Goal: Task Accomplishment & Management: Use online tool/utility

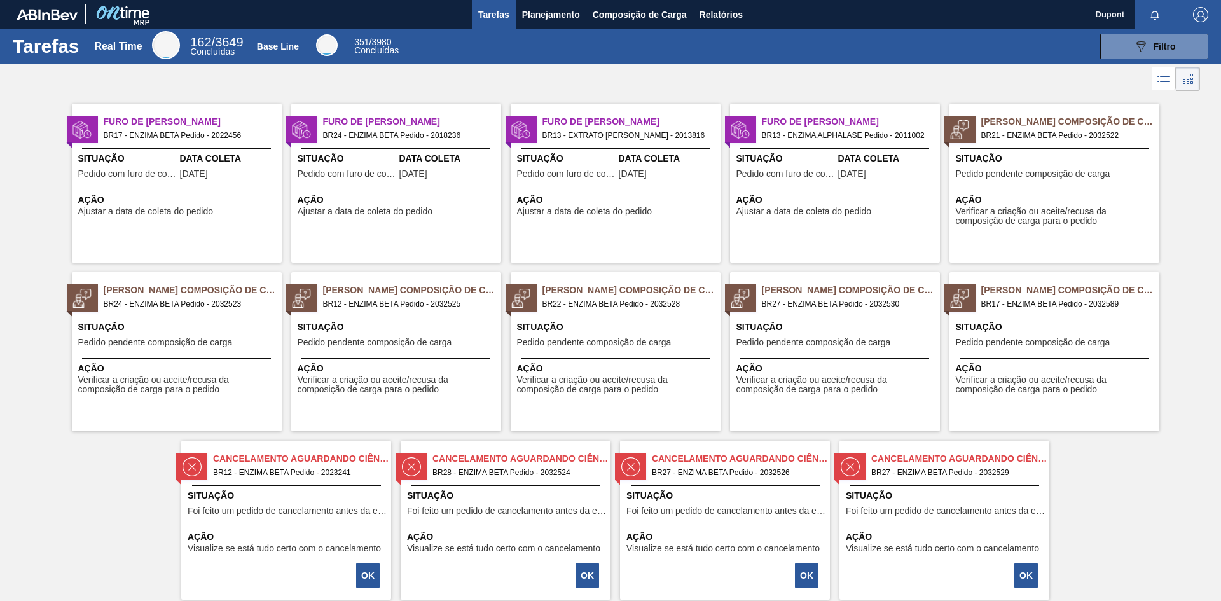
click at [164, 332] on span "Situação" at bounding box center [178, 326] width 200 height 13
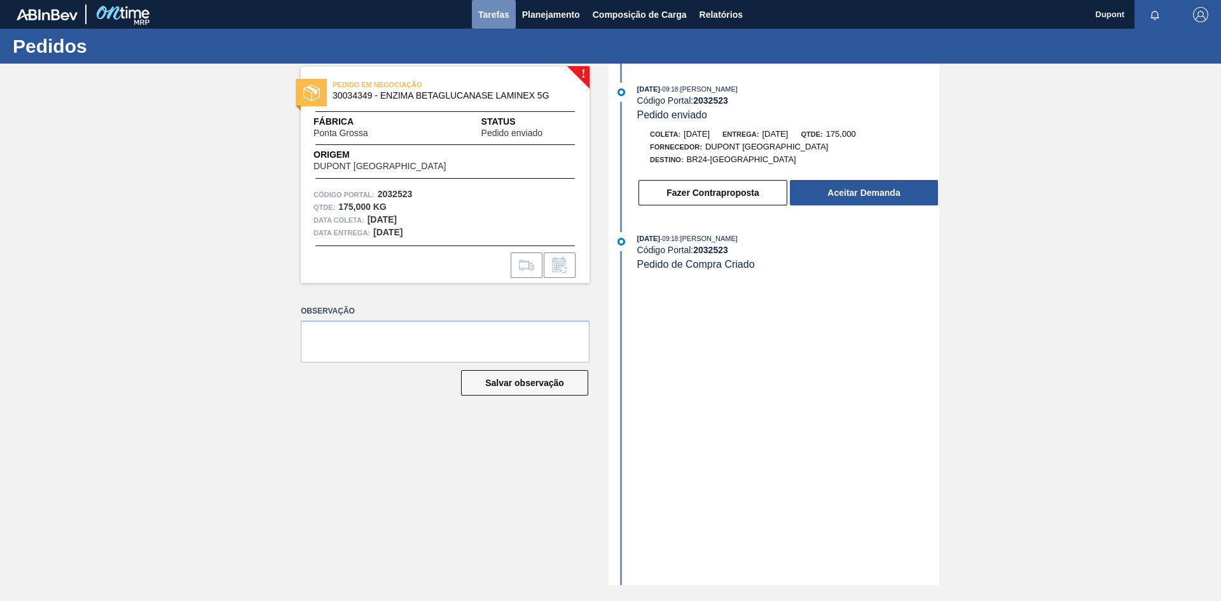
click at [494, 9] on span "Tarefas" at bounding box center [493, 14] width 31 height 15
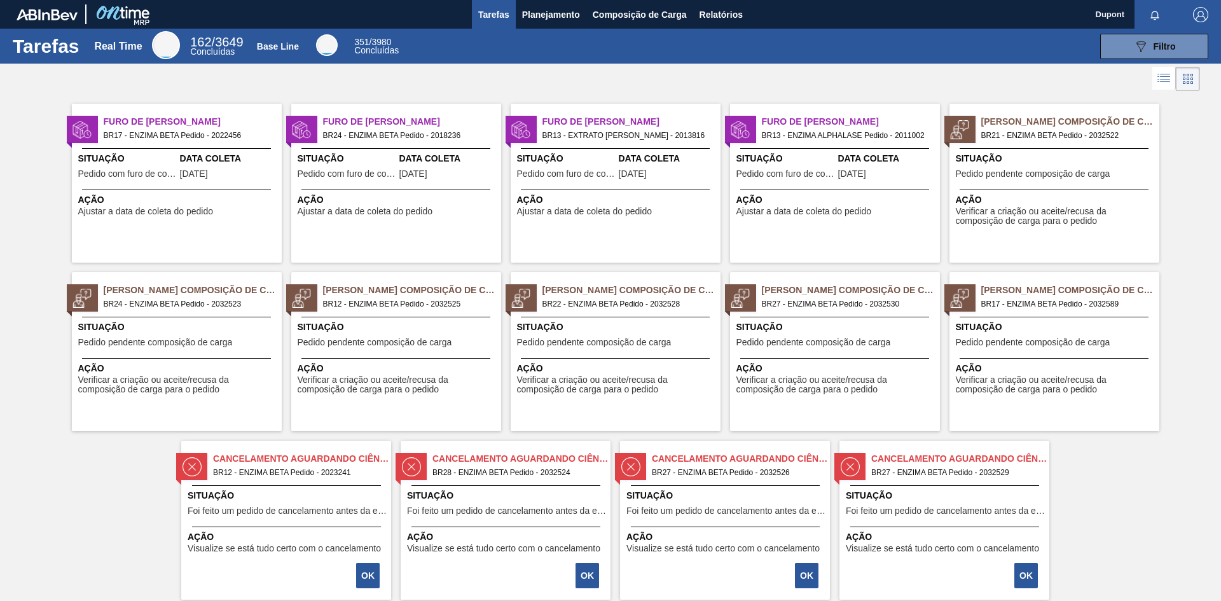
click at [376, 343] on span "Pedido pendente composição de carga" at bounding box center [375, 343] width 154 height 10
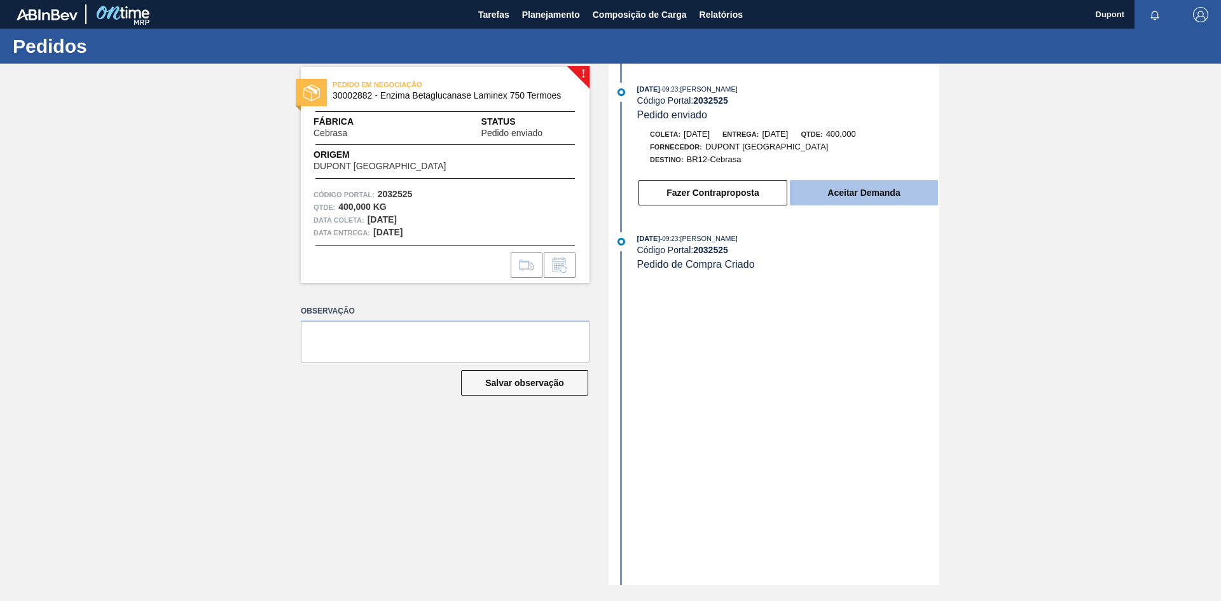
click at [826, 193] on button "Aceitar Demanda" at bounding box center [864, 192] width 148 height 25
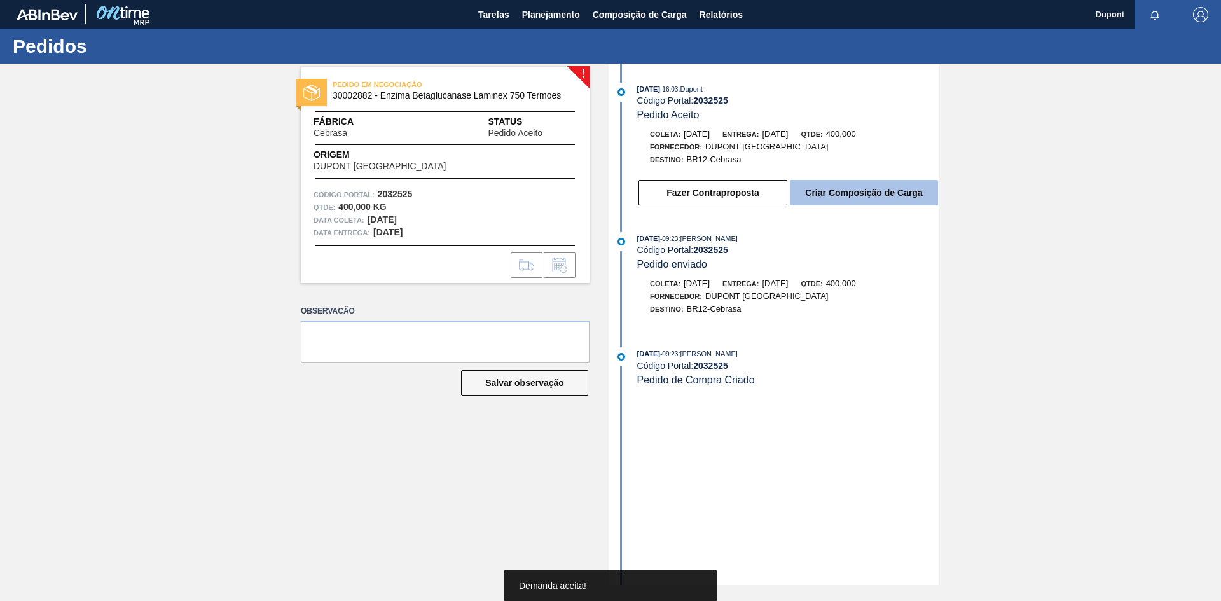
click at [863, 198] on button "Criar Composição de Carga" at bounding box center [864, 192] width 148 height 25
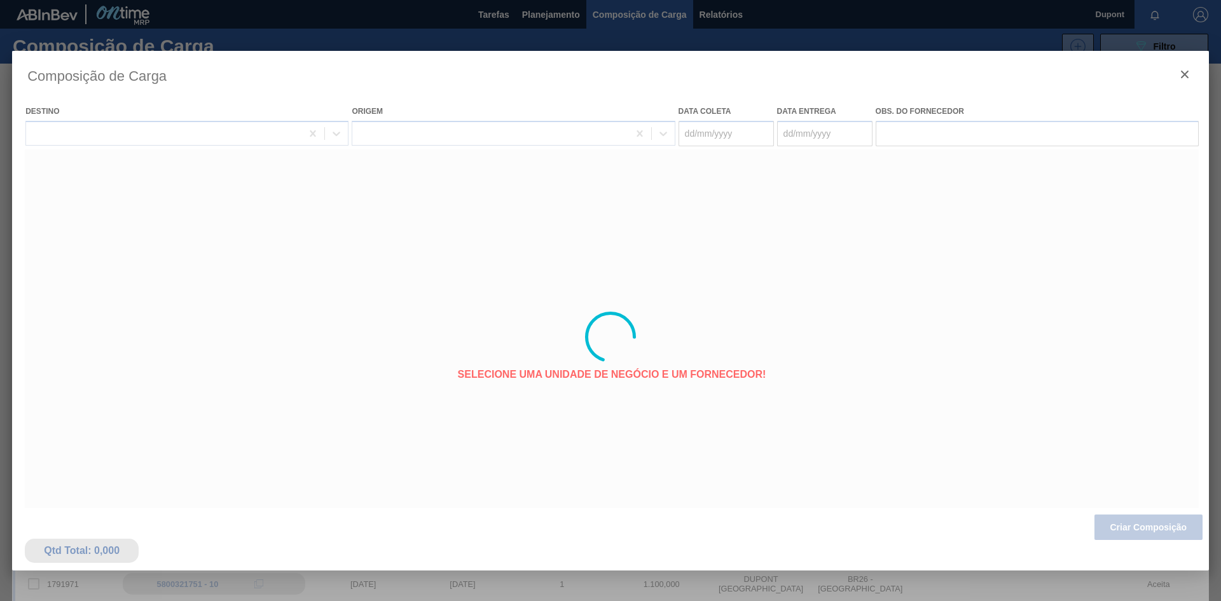
type coleta "[DATE]"
type entrega "[DATE]"
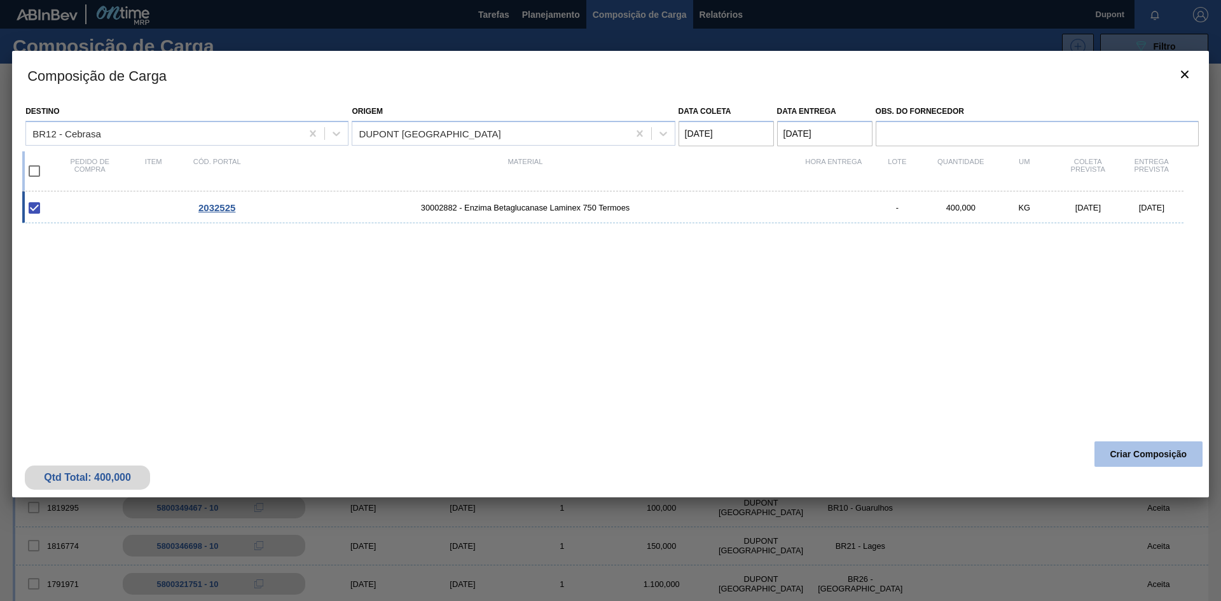
click at [1131, 457] on button "Criar Composição" at bounding box center [1148, 453] width 108 height 25
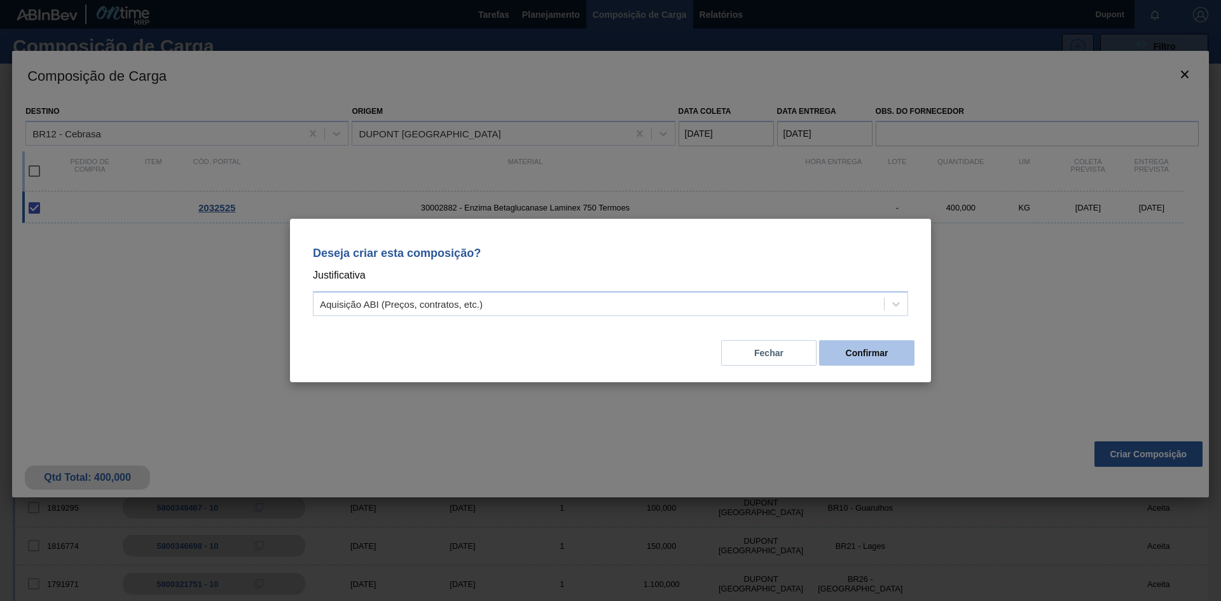
click at [860, 360] on button "Confirmar" at bounding box center [866, 352] width 95 height 25
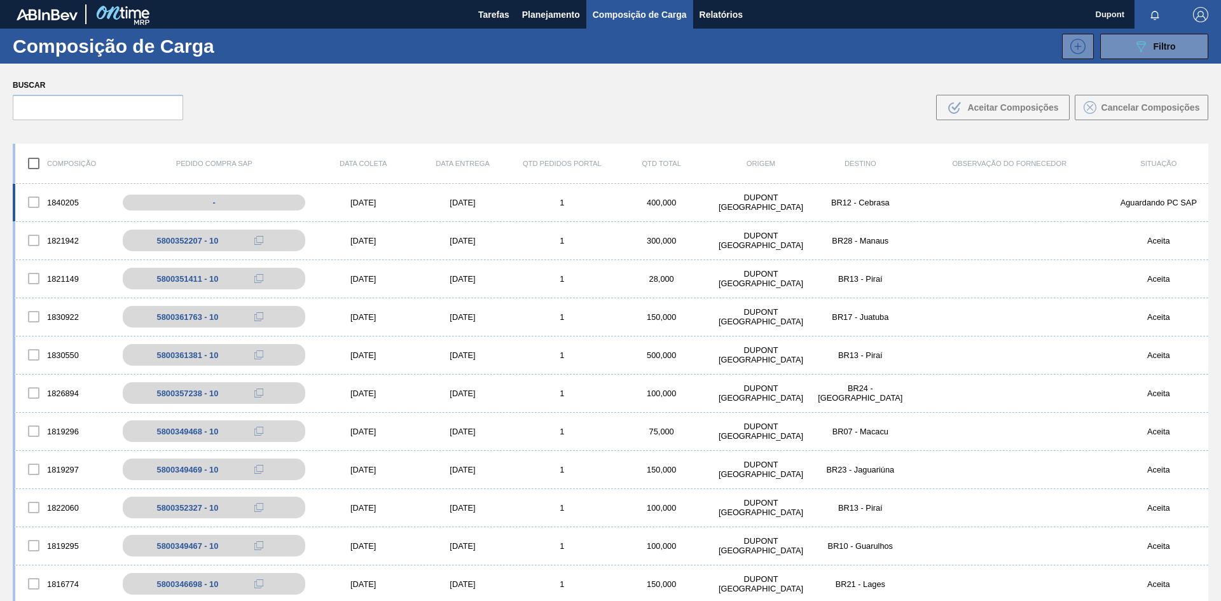
click at [354, 200] on div "[DATE]" at bounding box center [362, 203] width 99 height 10
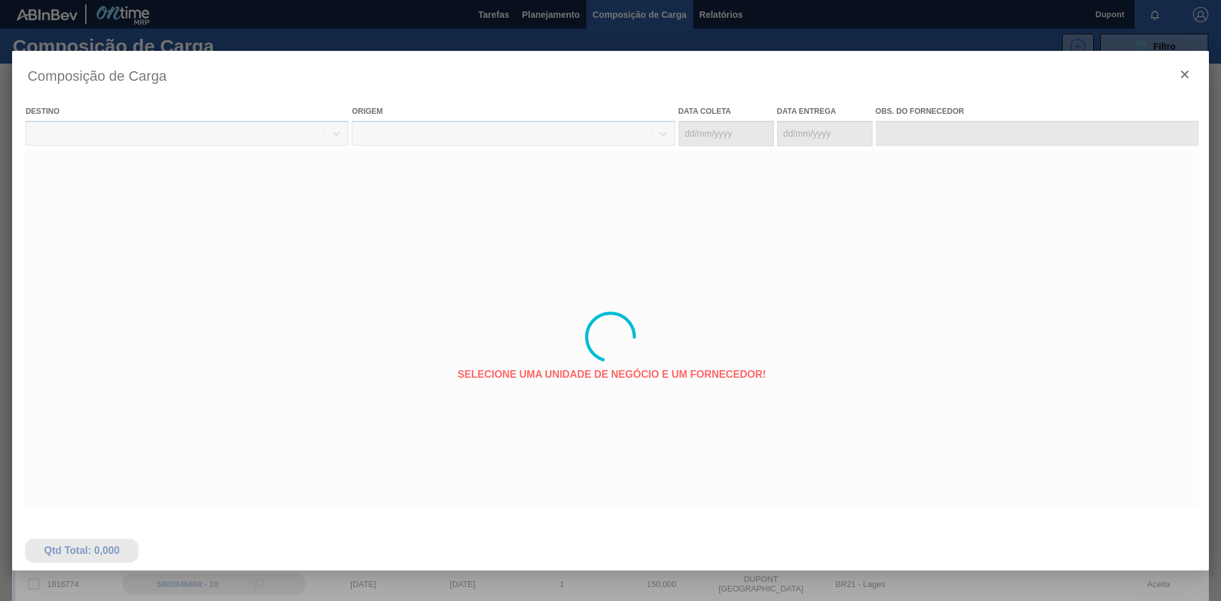
type coleta "[DATE]"
type entrega "[DATE]"
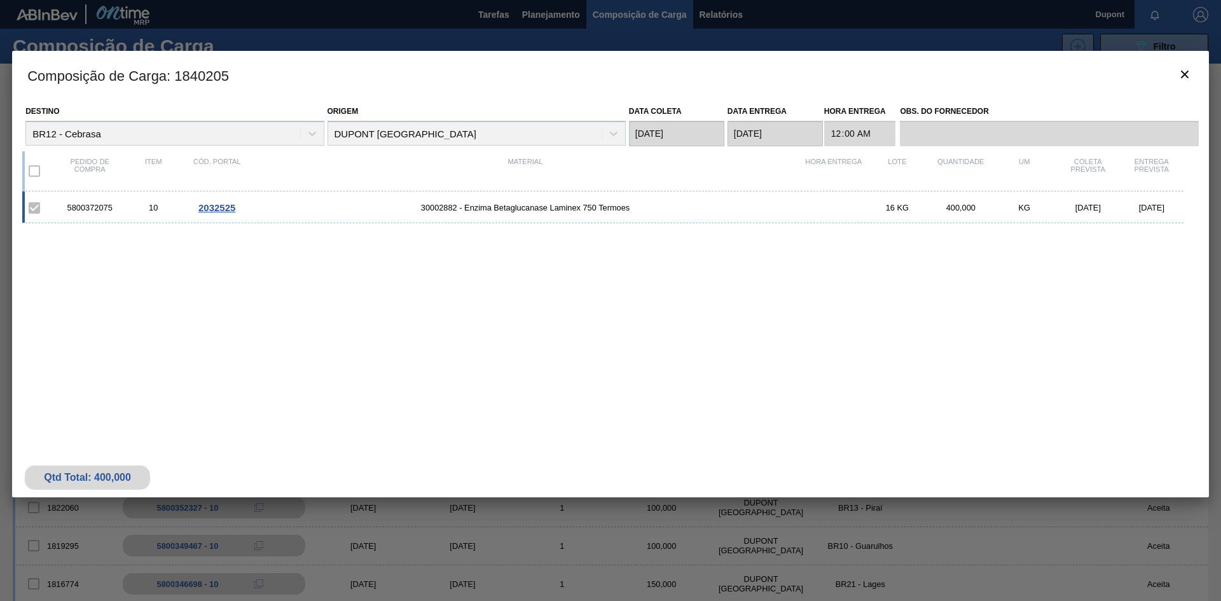
click at [217, 206] on span "2032525" at bounding box center [216, 207] width 37 height 11
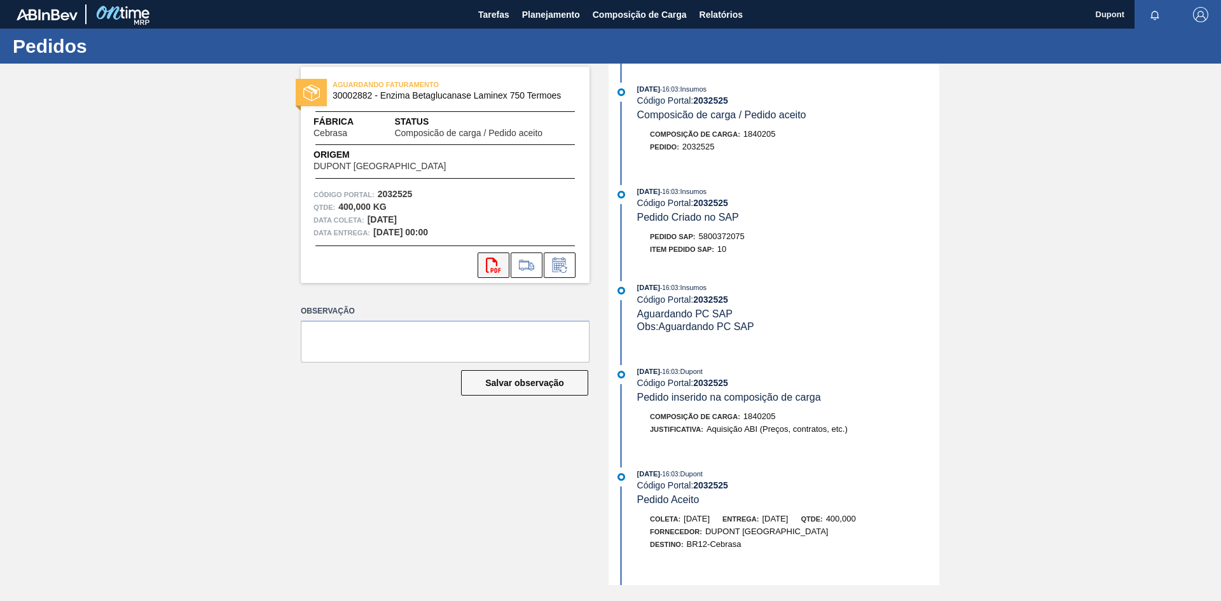
click at [493, 268] on icon "svg{fill:#ff0000}" at bounding box center [493, 264] width 15 height 15
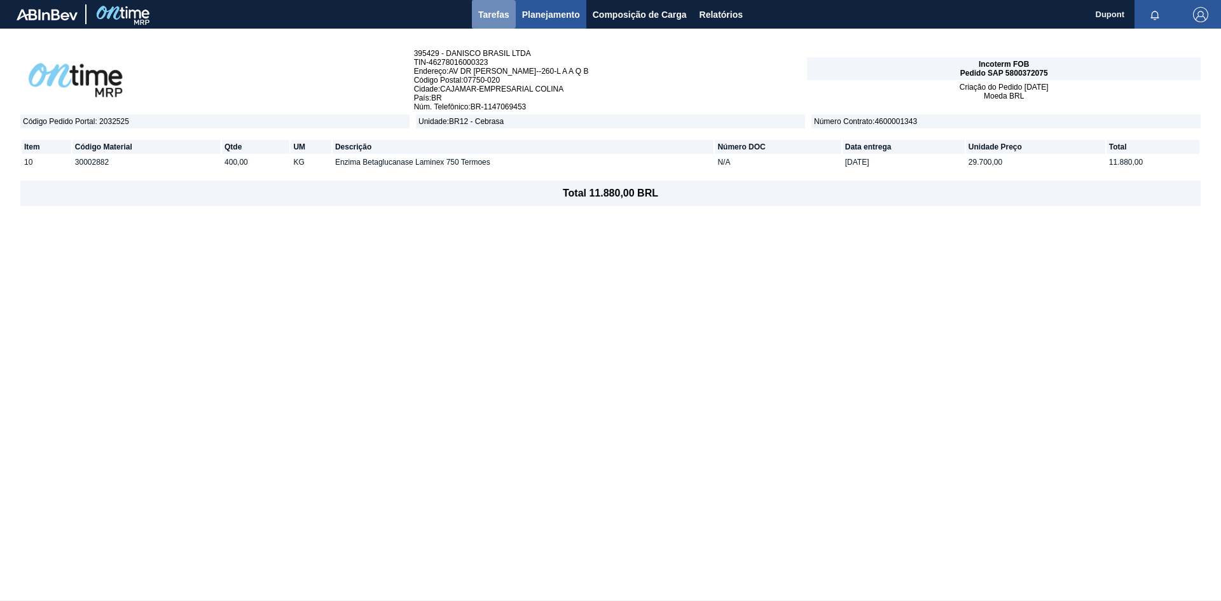
click at [494, 17] on span "Tarefas" at bounding box center [493, 14] width 31 height 15
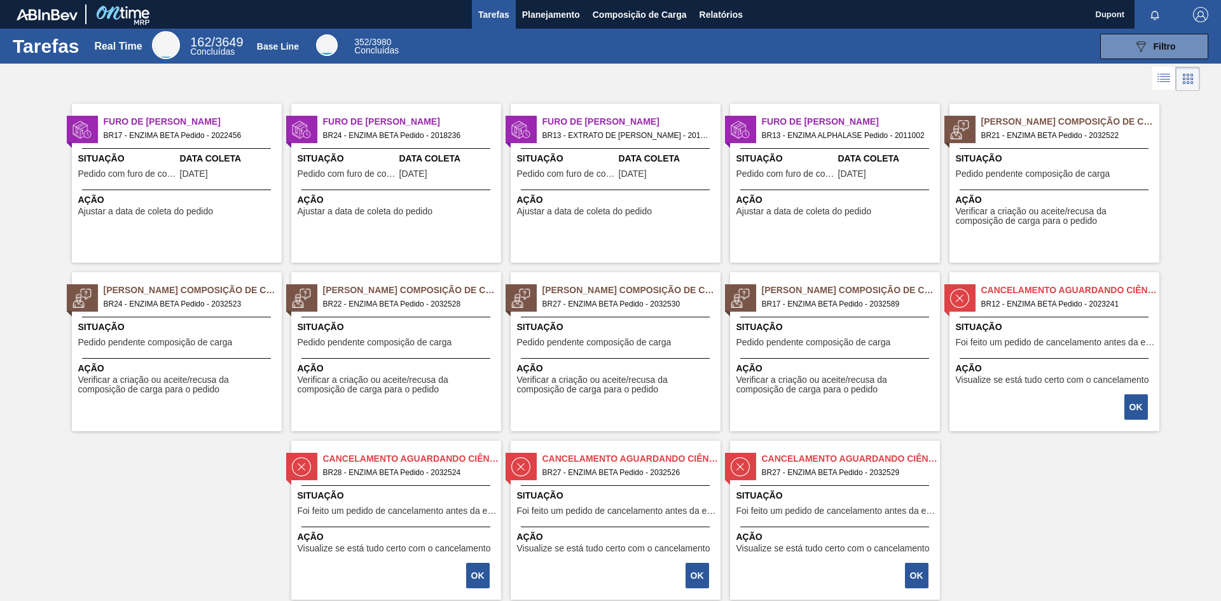
click at [429, 366] on span "Ação" at bounding box center [398, 368] width 200 height 13
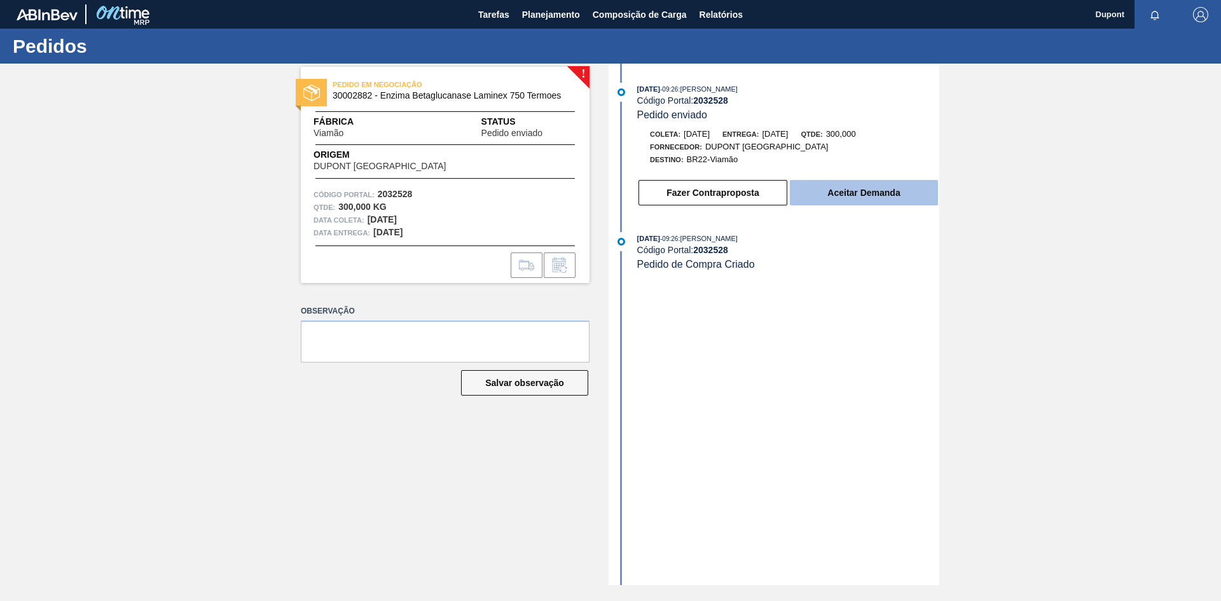
click at [845, 200] on button "Aceitar Demanda" at bounding box center [864, 192] width 148 height 25
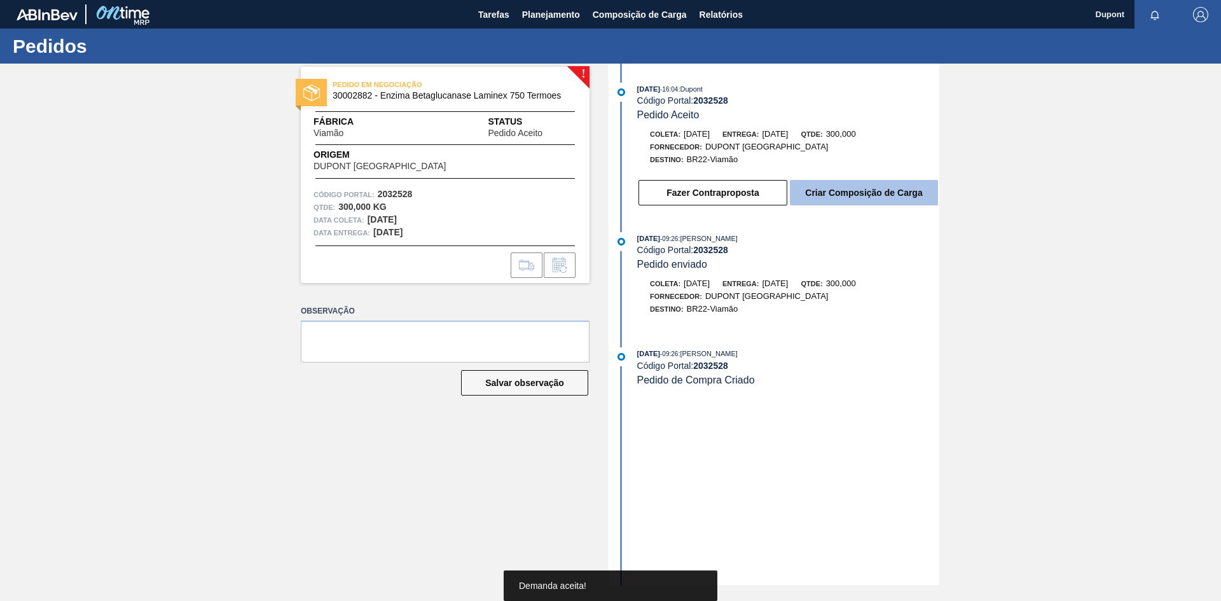
click at [830, 198] on button "Criar Composição de Carga" at bounding box center [864, 192] width 148 height 25
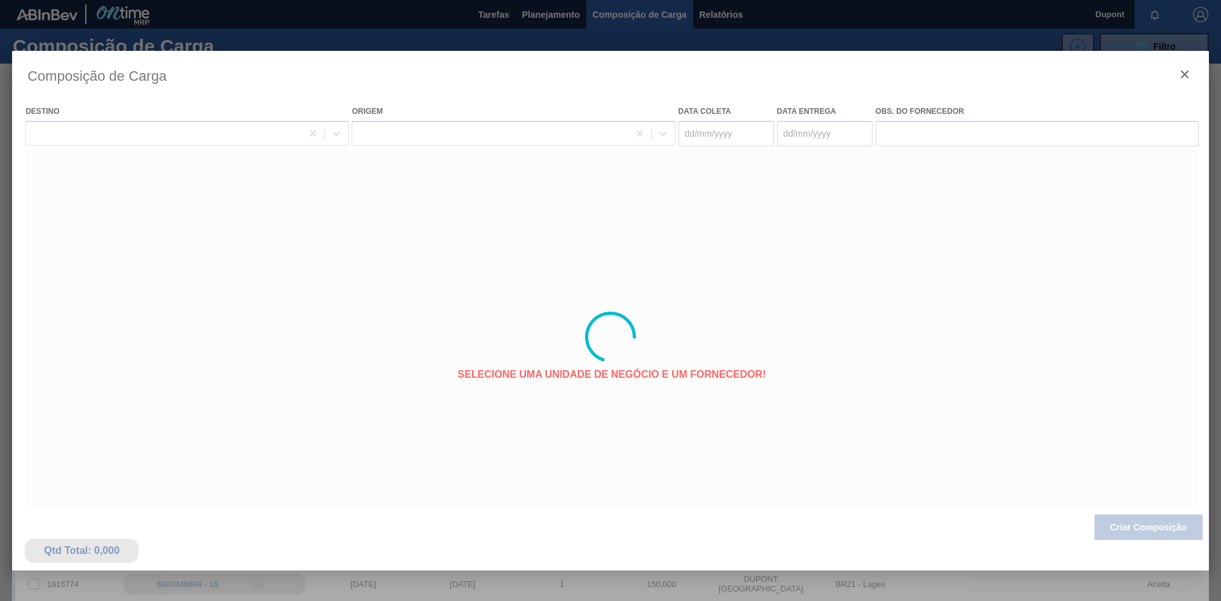
type coleta "[DATE]"
type entrega "[DATE]"
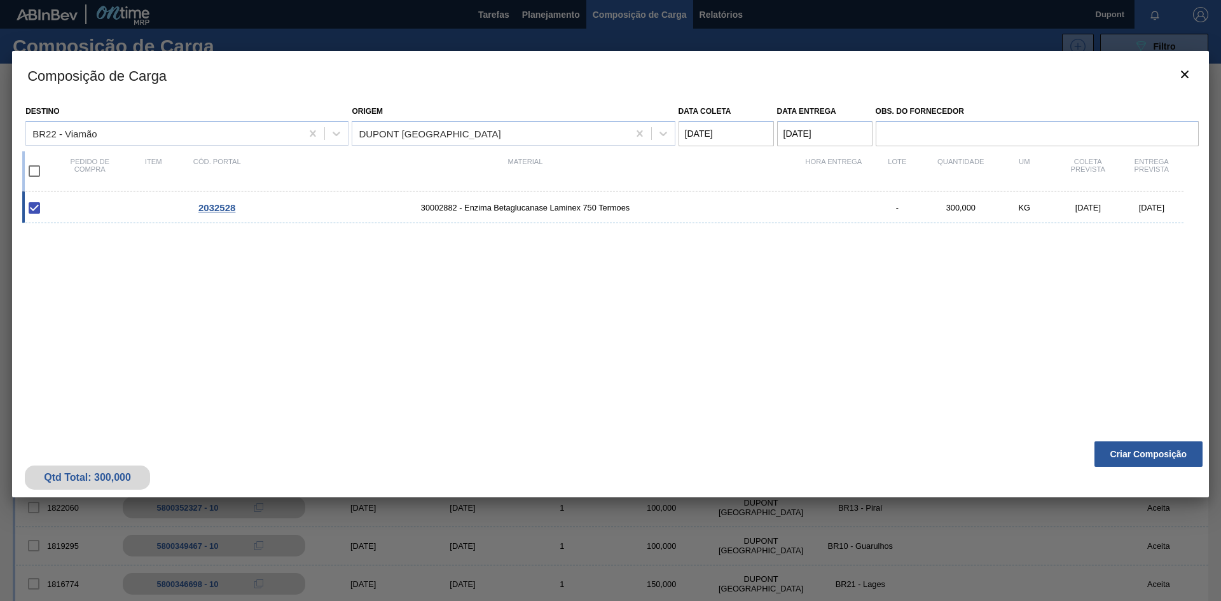
click at [223, 204] on span "2032528" at bounding box center [216, 207] width 37 height 11
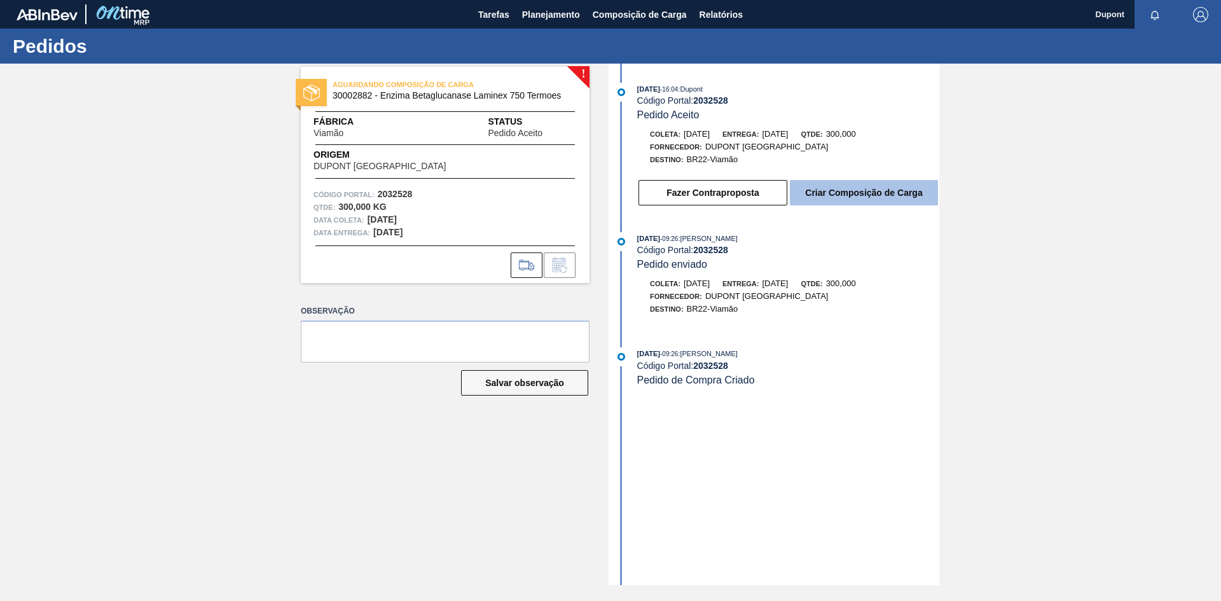
click at [860, 184] on button "Criar Composição de Carga" at bounding box center [864, 192] width 148 height 25
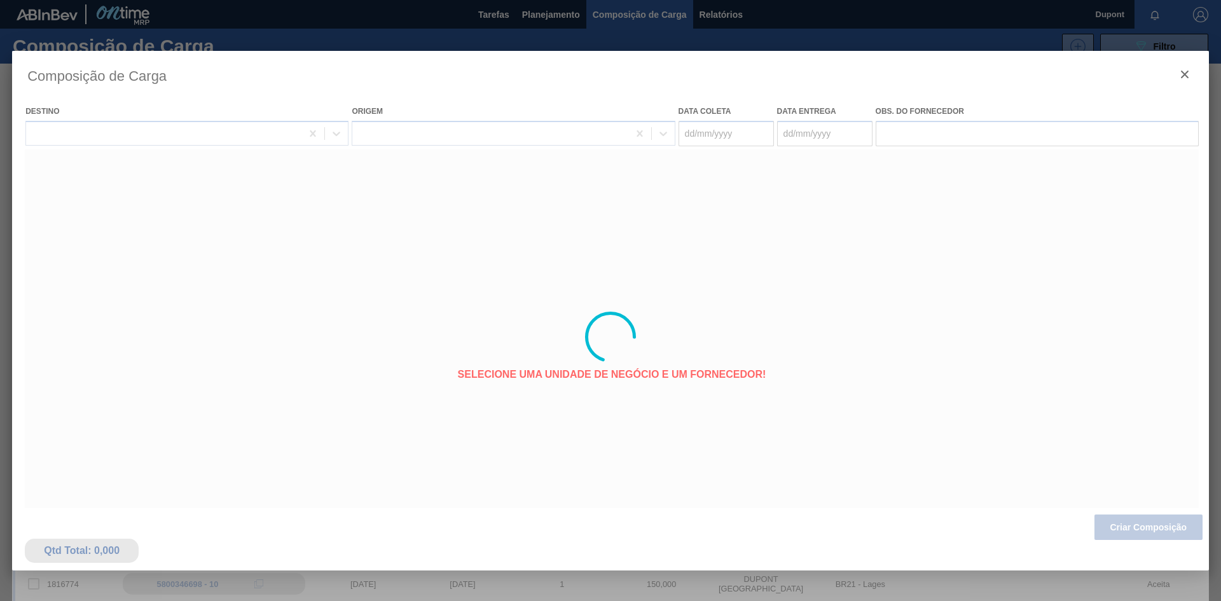
type coleta "[DATE]"
type entrega "[DATE]"
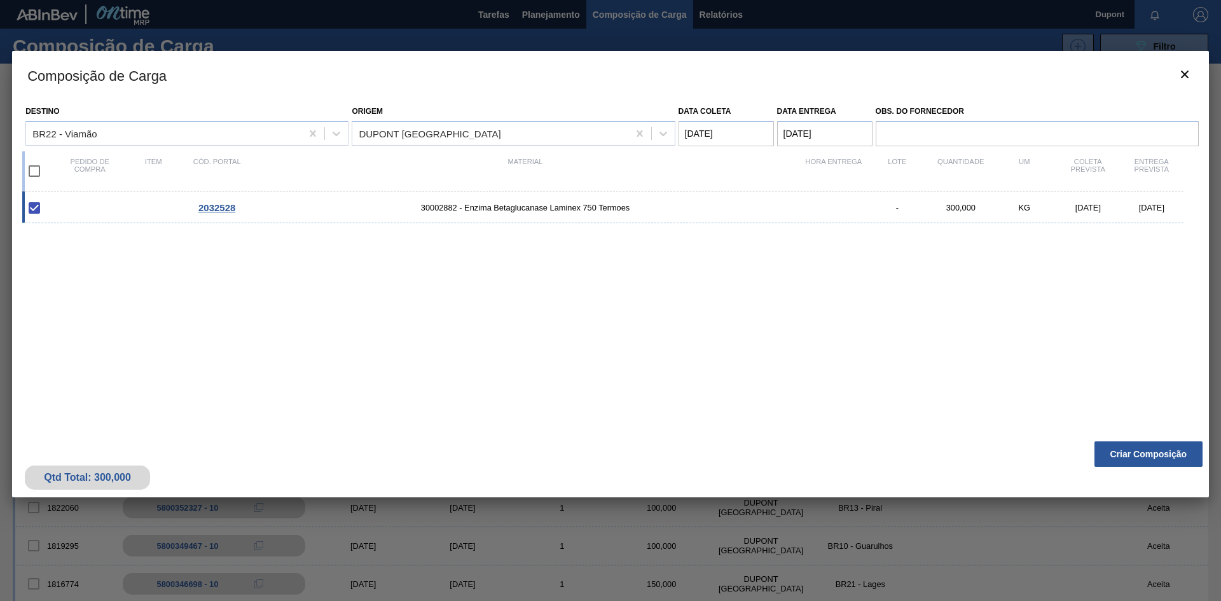
click at [1040, 341] on div "2032528 30002882 - Enzima Betaglucanase Laminex 750 Termoes - 300,000 KG 19/09/…" at bounding box center [607, 305] width 1171 height 228
click at [1150, 457] on button "Criar Composição" at bounding box center [1148, 453] width 108 height 25
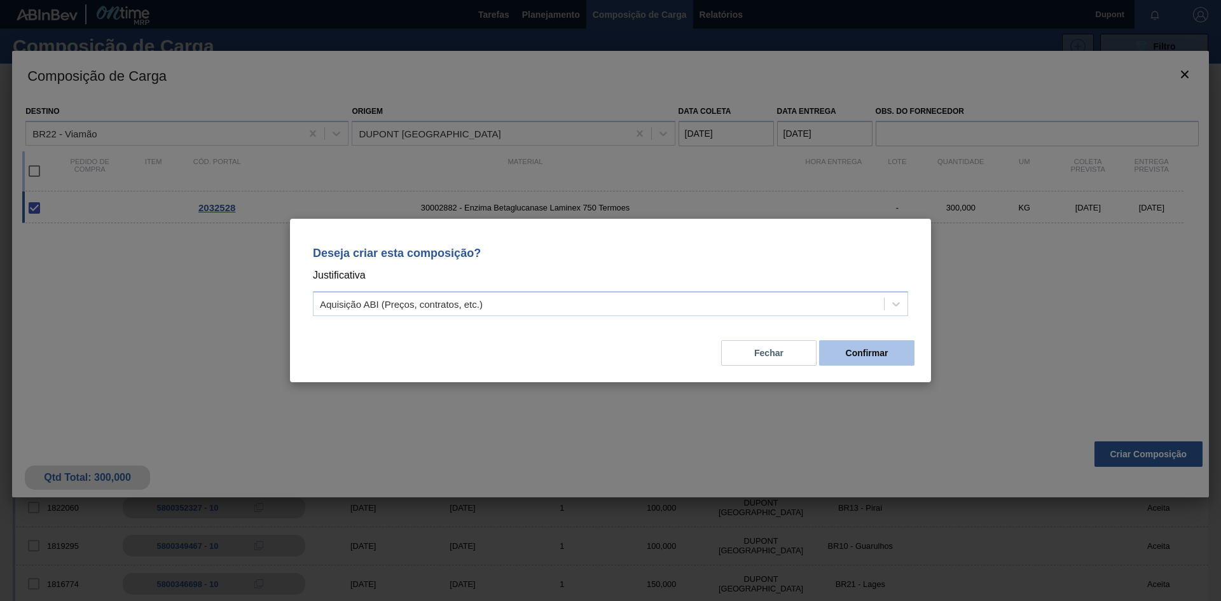
click at [860, 355] on button "Confirmar" at bounding box center [866, 352] width 95 height 25
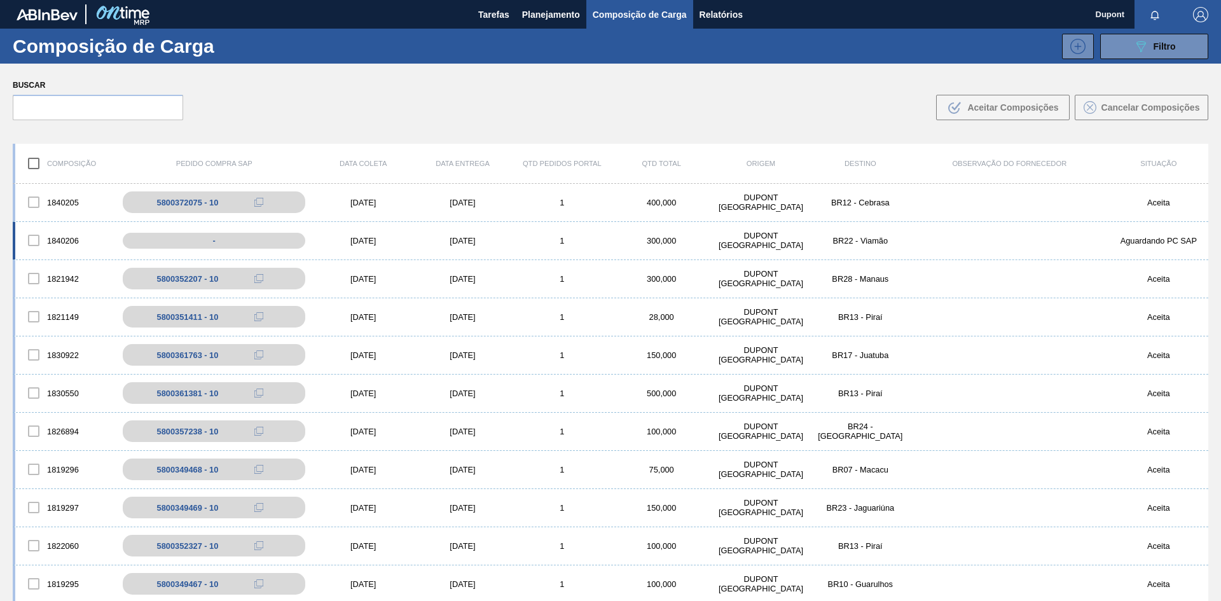
click at [388, 237] on div "[DATE]" at bounding box center [362, 241] width 99 height 10
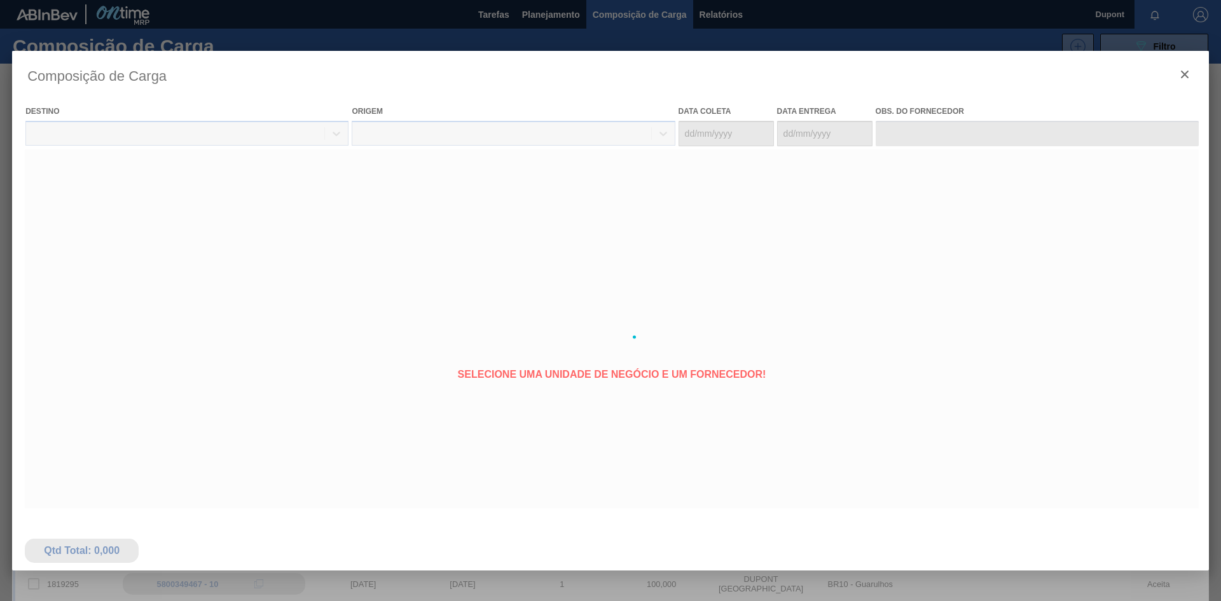
type coleta "[DATE]"
type entrega "[DATE]"
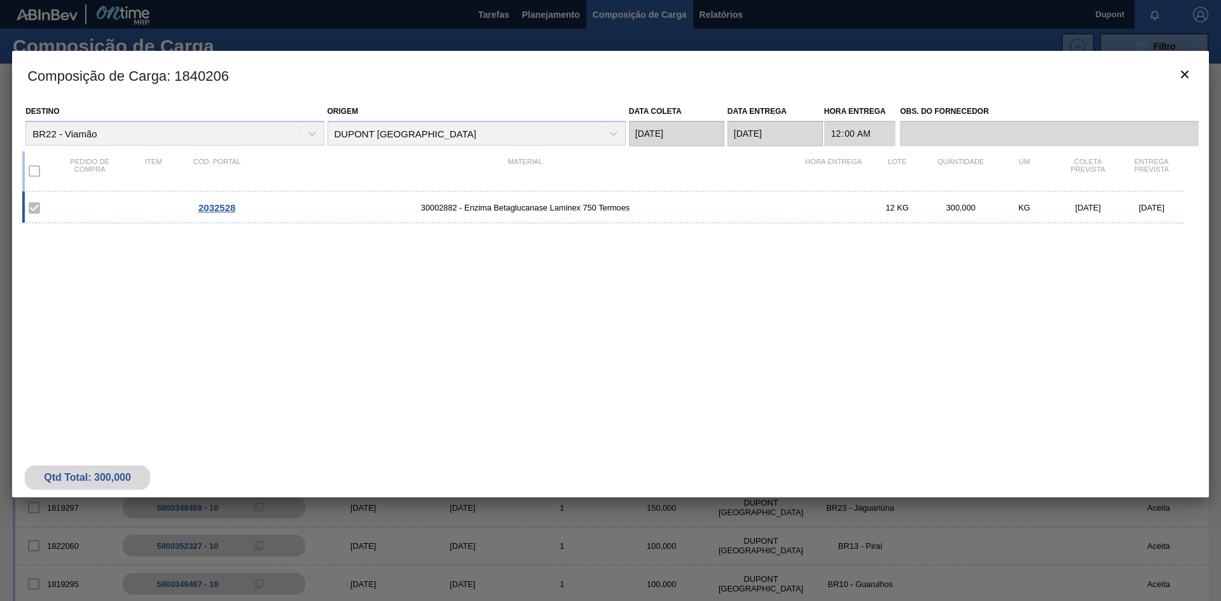
click at [226, 206] on span "2032528" at bounding box center [216, 207] width 37 height 11
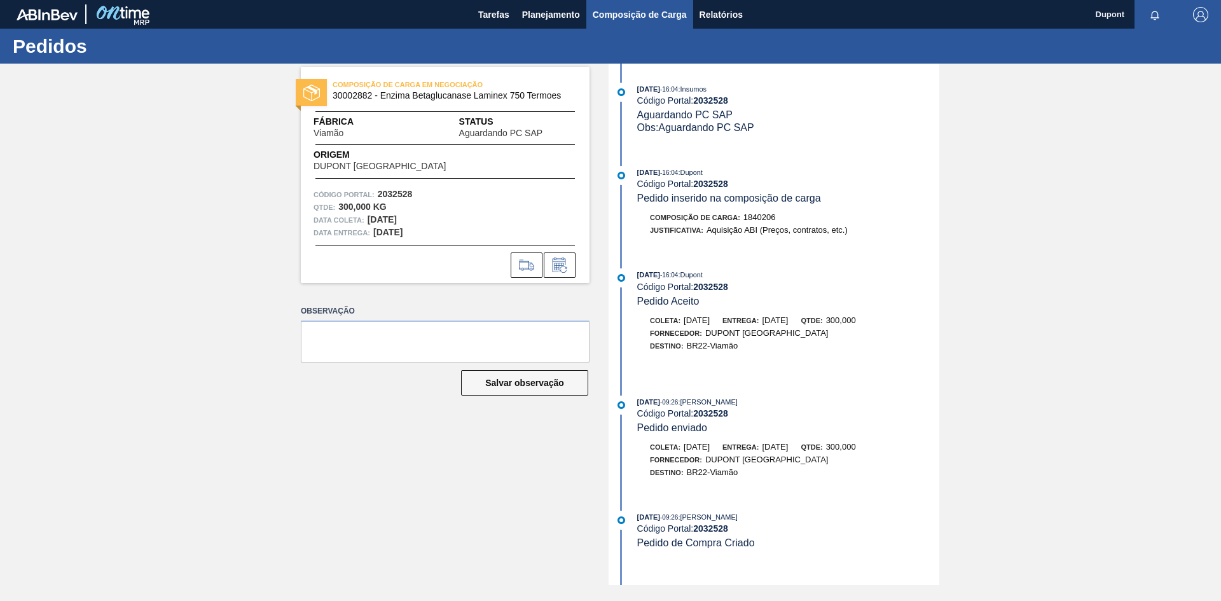
click at [643, 15] on span "Composição de Carga" at bounding box center [640, 14] width 94 height 15
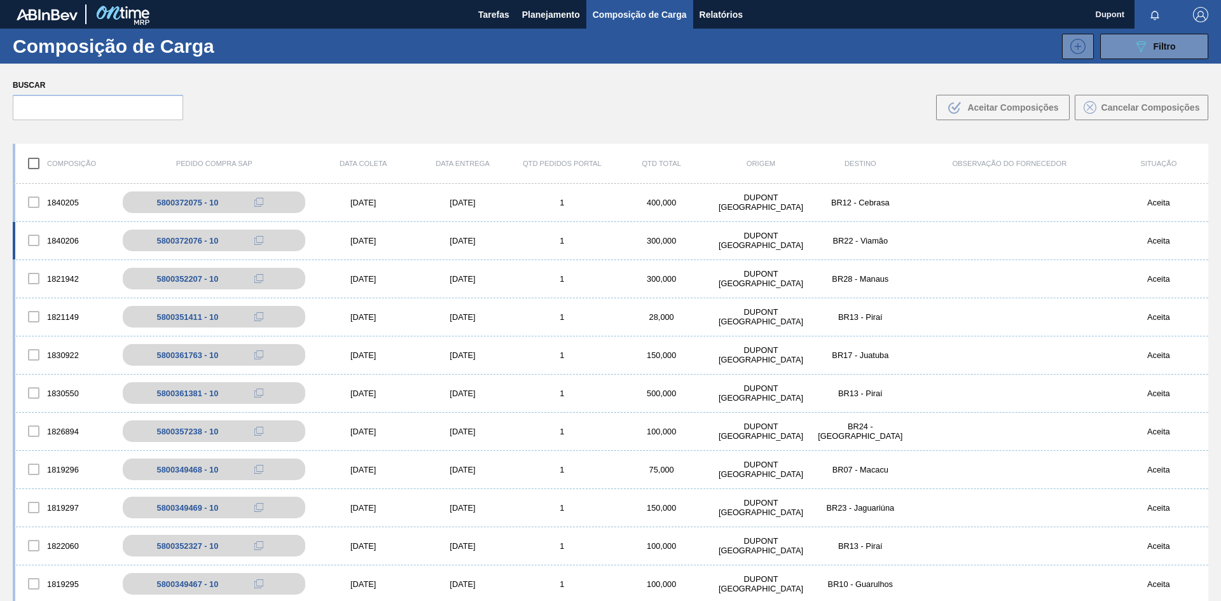
click at [374, 245] on div "[DATE]" at bounding box center [362, 241] width 99 height 10
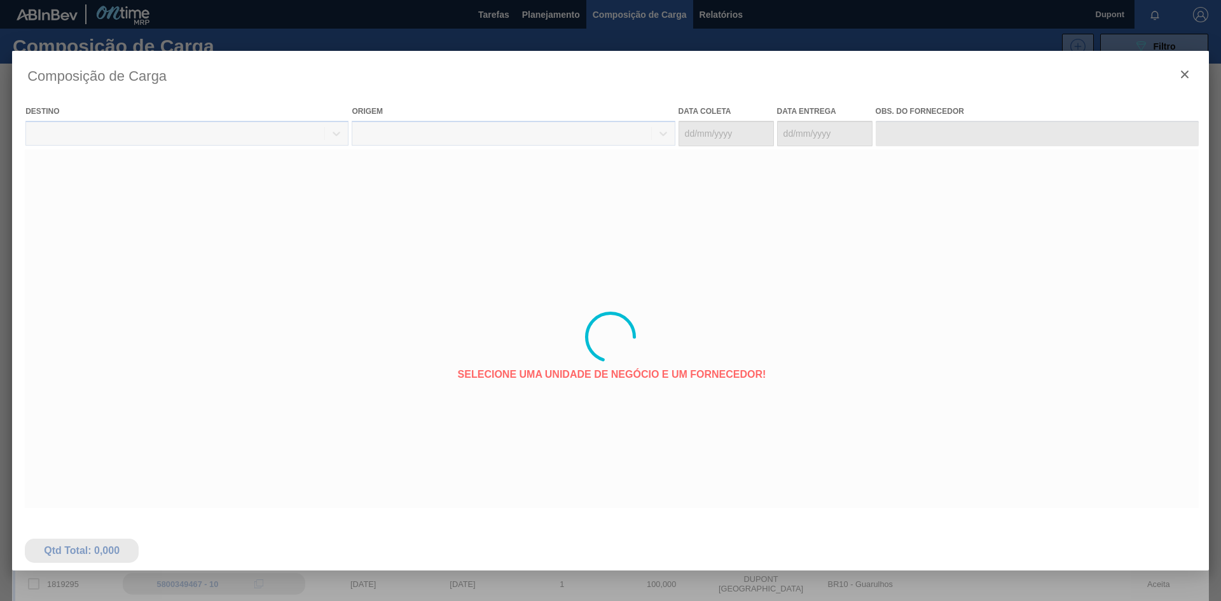
type coleta "[DATE]"
type entrega "[DATE]"
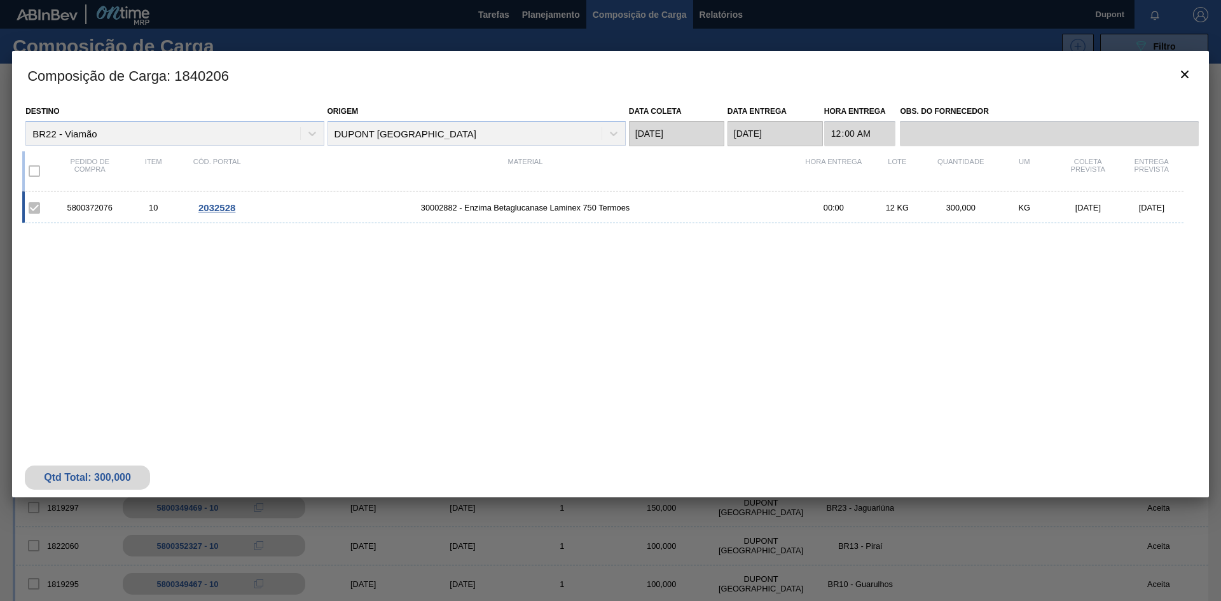
click at [223, 209] on span "2032528" at bounding box center [216, 207] width 37 height 11
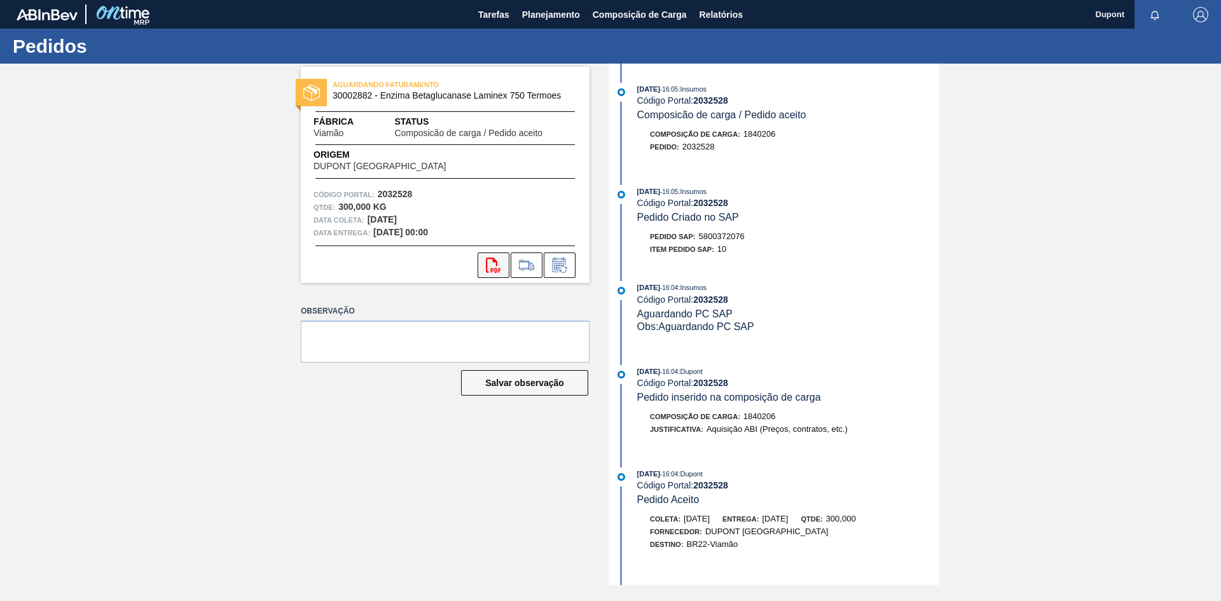
click at [497, 263] on icon at bounding box center [493, 264] width 15 height 15
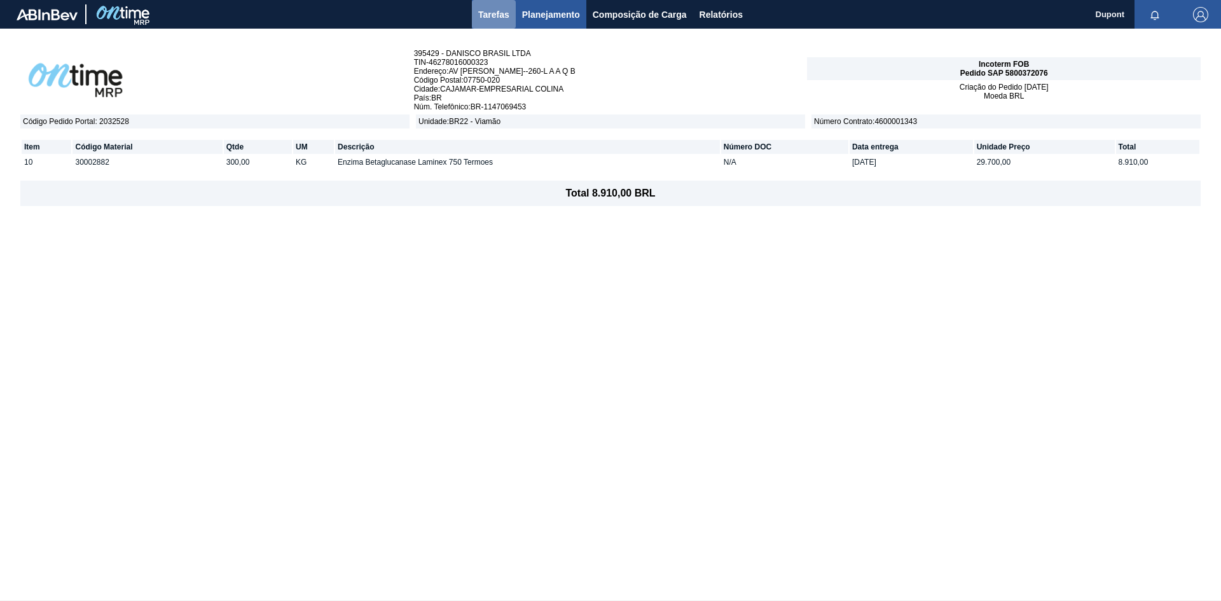
click at [498, 17] on span "Tarefas" at bounding box center [493, 14] width 31 height 15
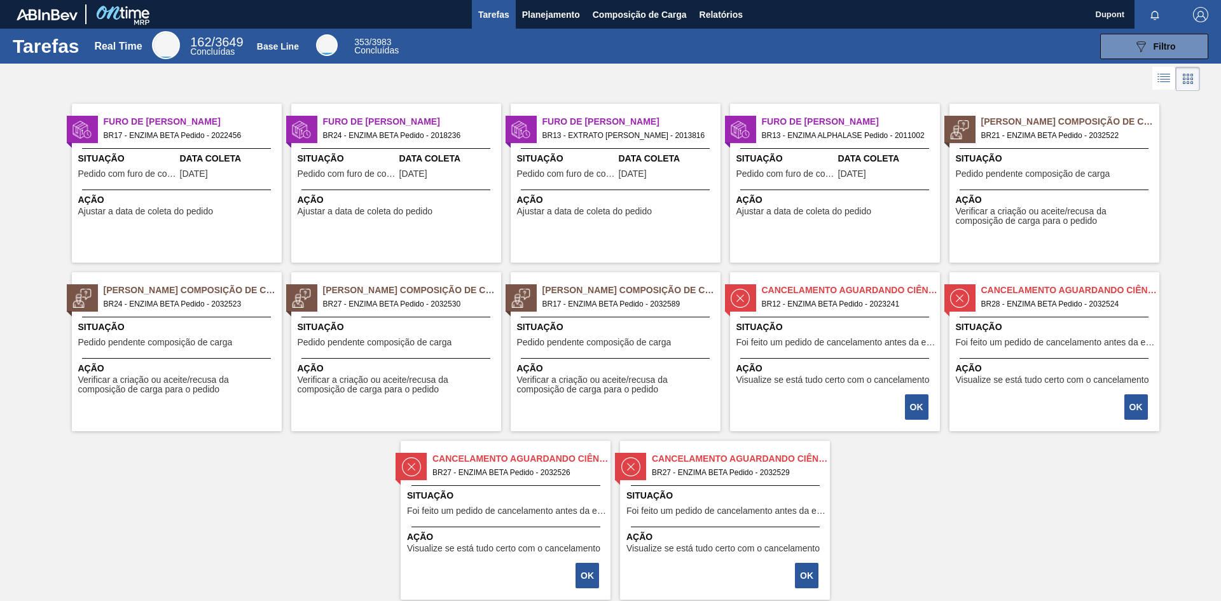
click at [586, 345] on span "Pedido pendente composição de carga" at bounding box center [594, 343] width 154 height 10
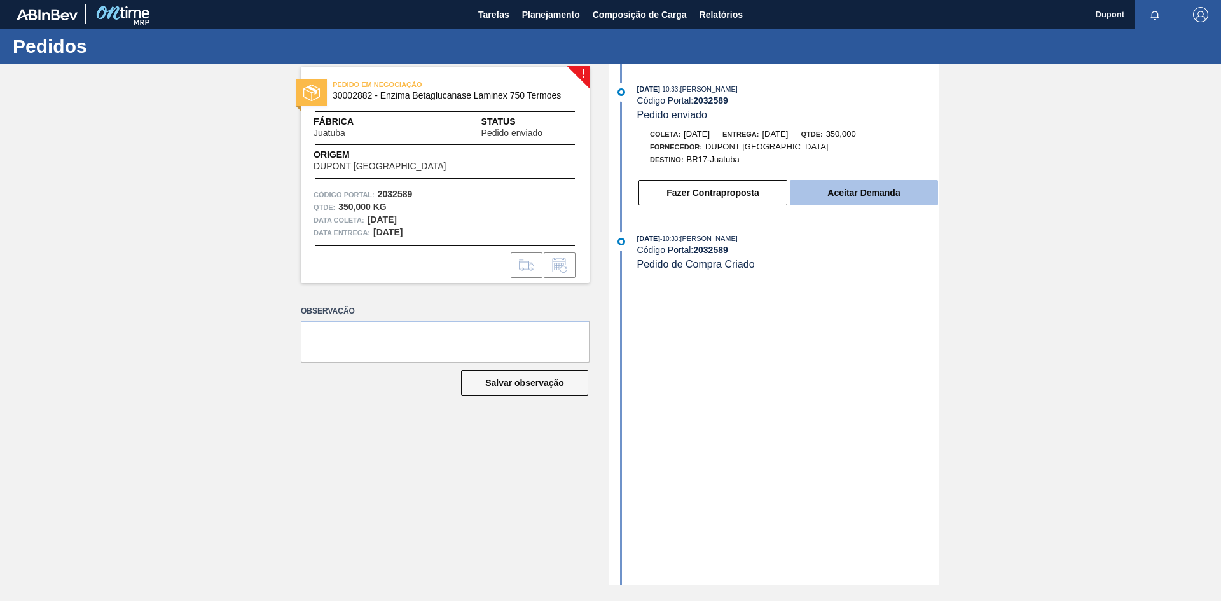
click at [835, 194] on button "Aceitar Demanda" at bounding box center [864, 192] width 148 height 25
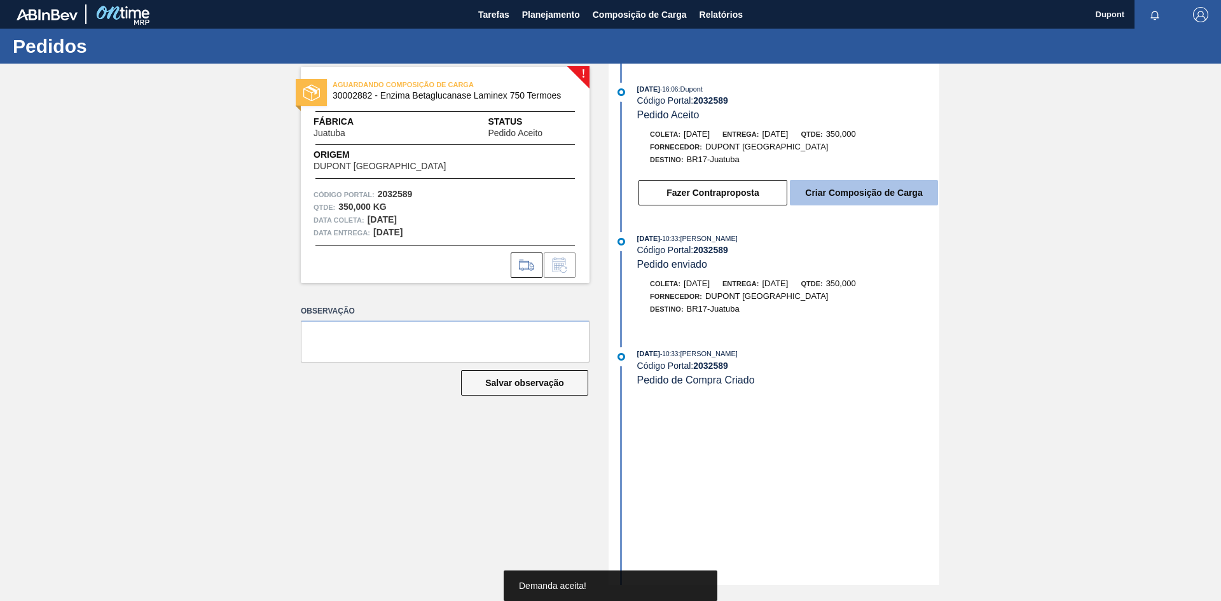
click at [863, 194] on button "Criar Composição de Carga" at bounding box center [864, 192] width 148 height 25
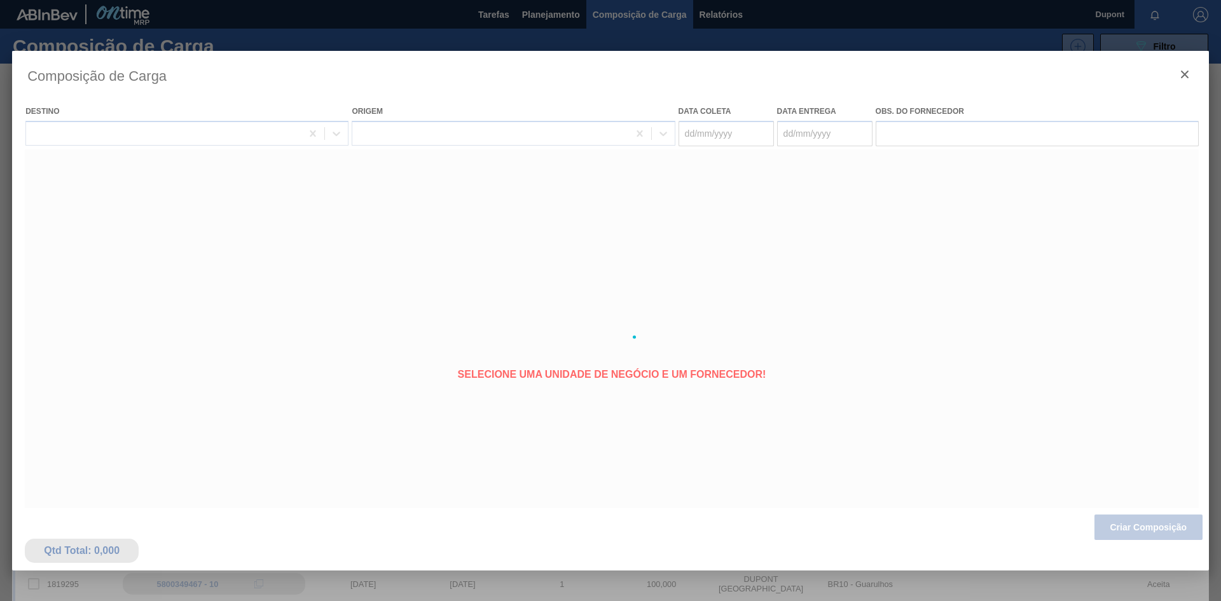
type coleta "[DATE]"
type entrega "25/09/2025"
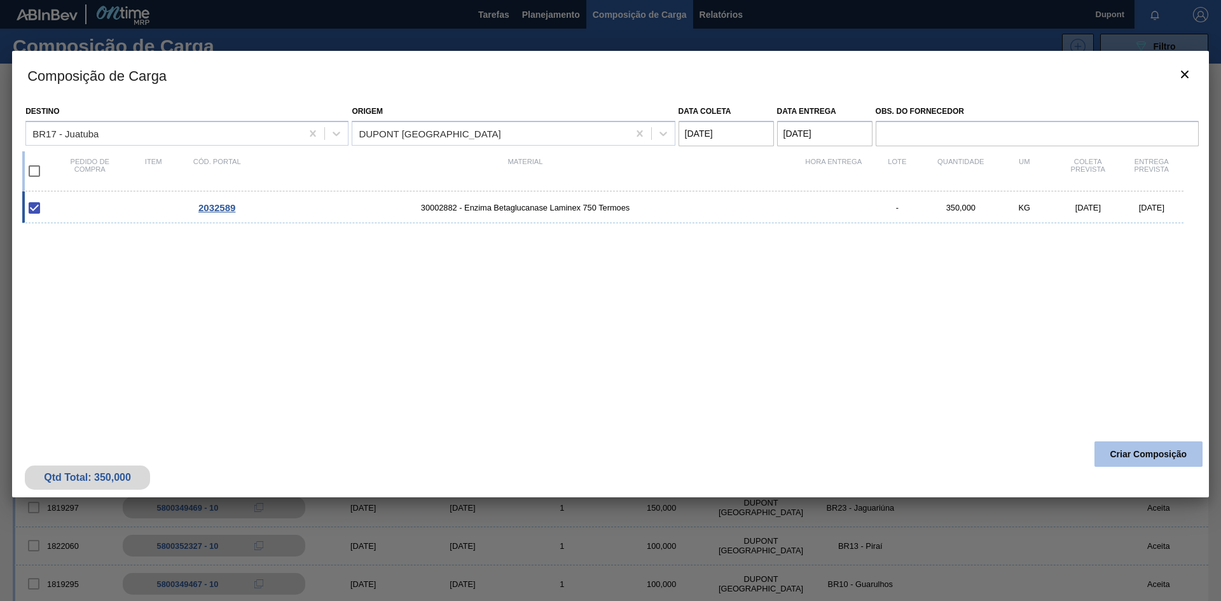
click at [1137, 451] on button "Criar Composição" at bounding box center [1148, 453] width 108 height 25
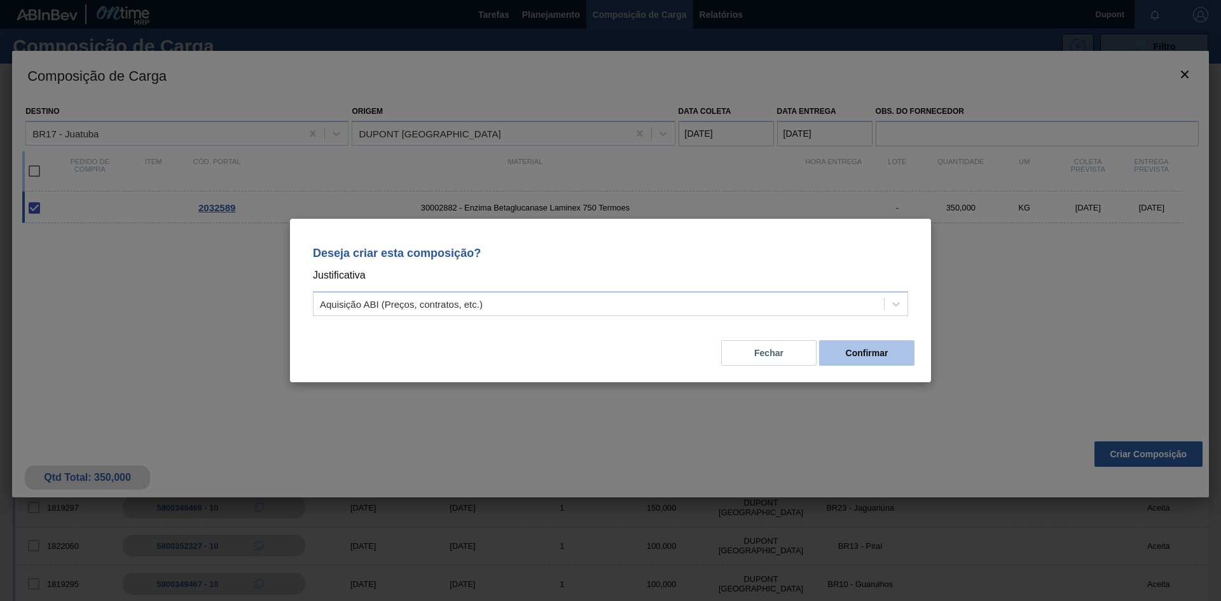
click at [862, 354] on button "Confirmar" at bounding box center [866, 352] width 95 height 25
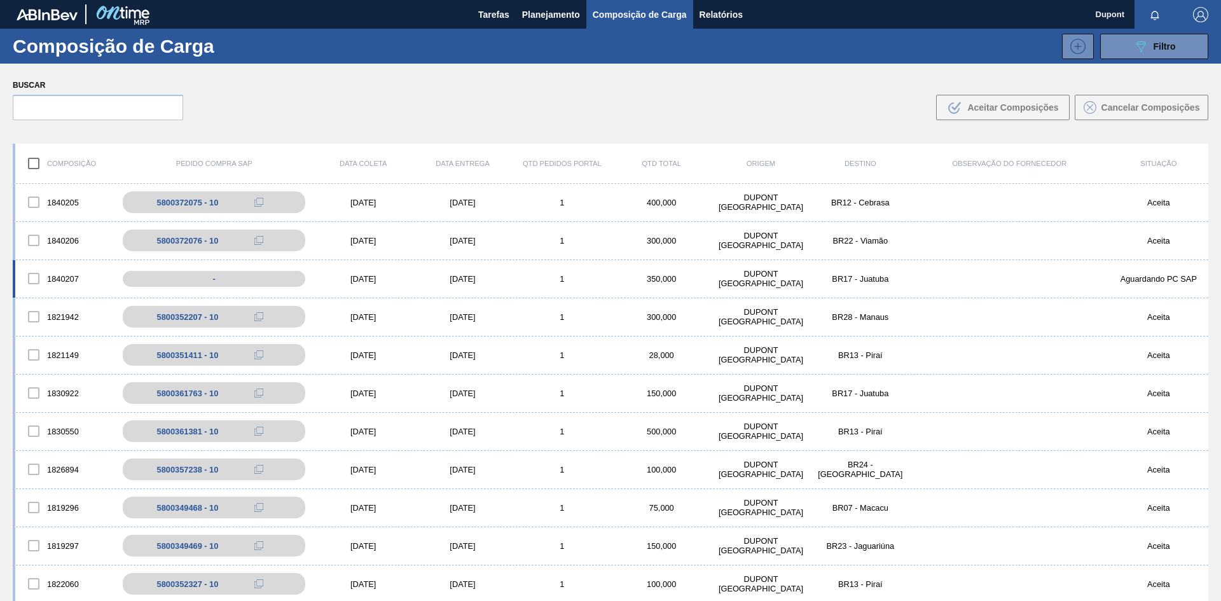
click at [376, 277] on div "[DATE]" at bounding box center [362, 279] width 99 height 10
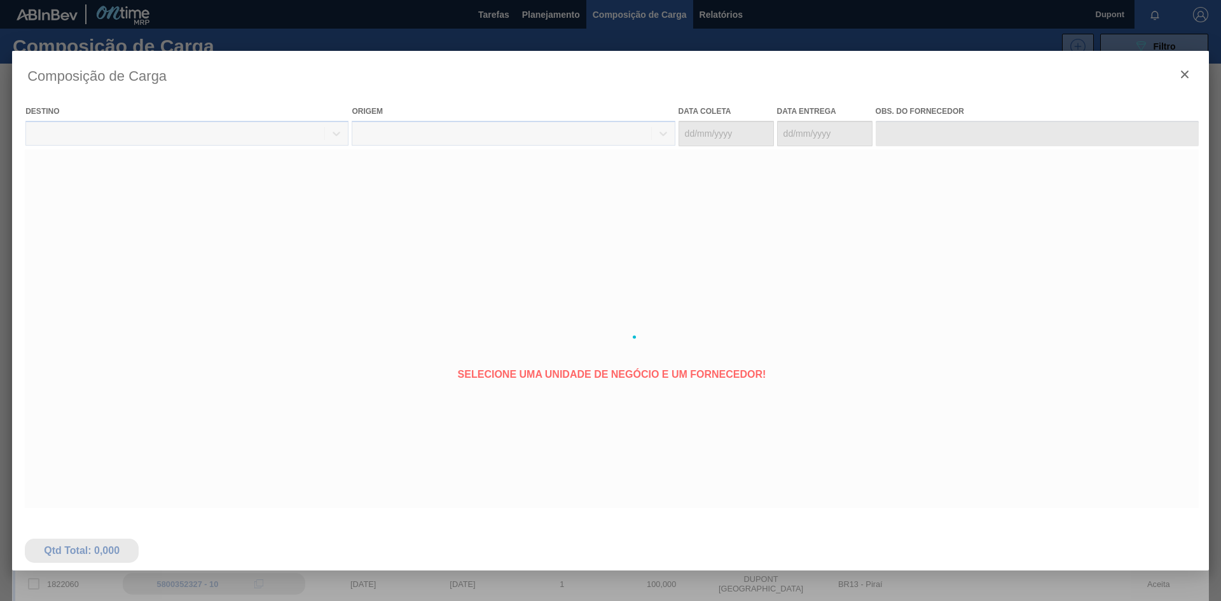
type coleta "[DATE]"
type entrega "25/09/2025"
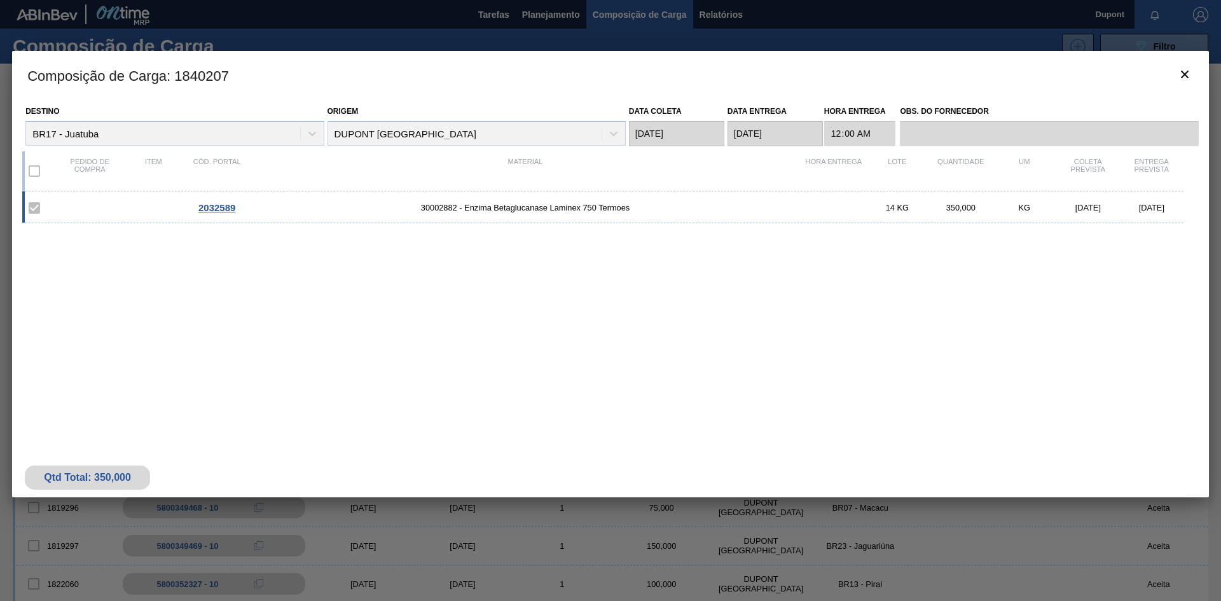
click at [224, 209] on span "2032589" at bounding box center [216, 207] width 37 height 11
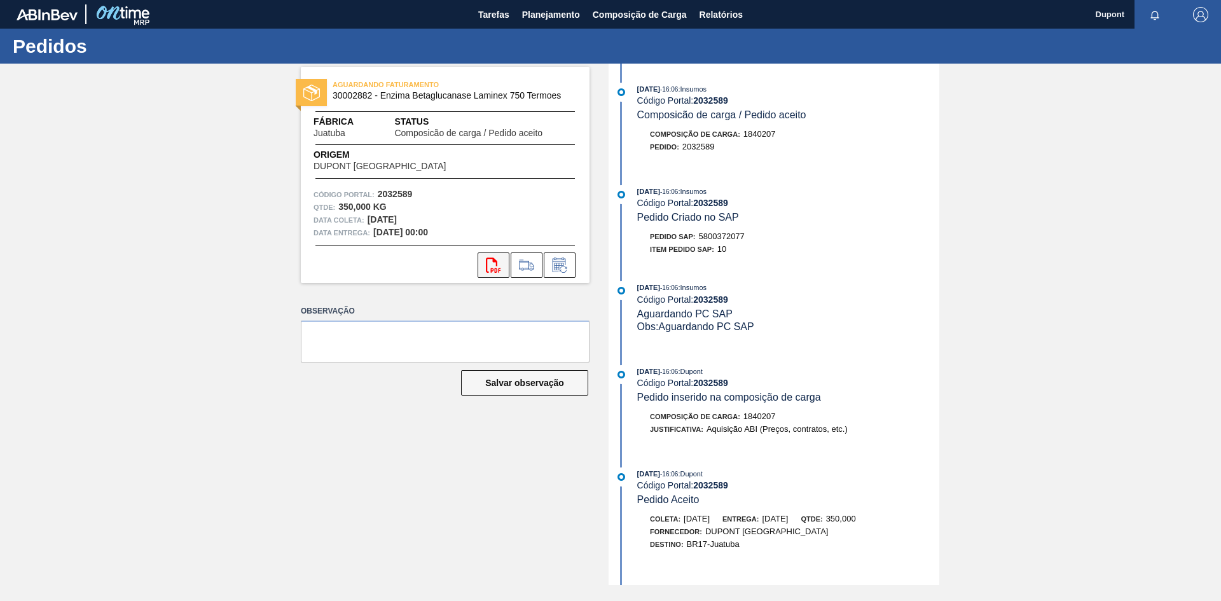
click at [493, 271] on icon "svg{fill:#ff0000}" at bounding box center [493, 264] width 15 height 15
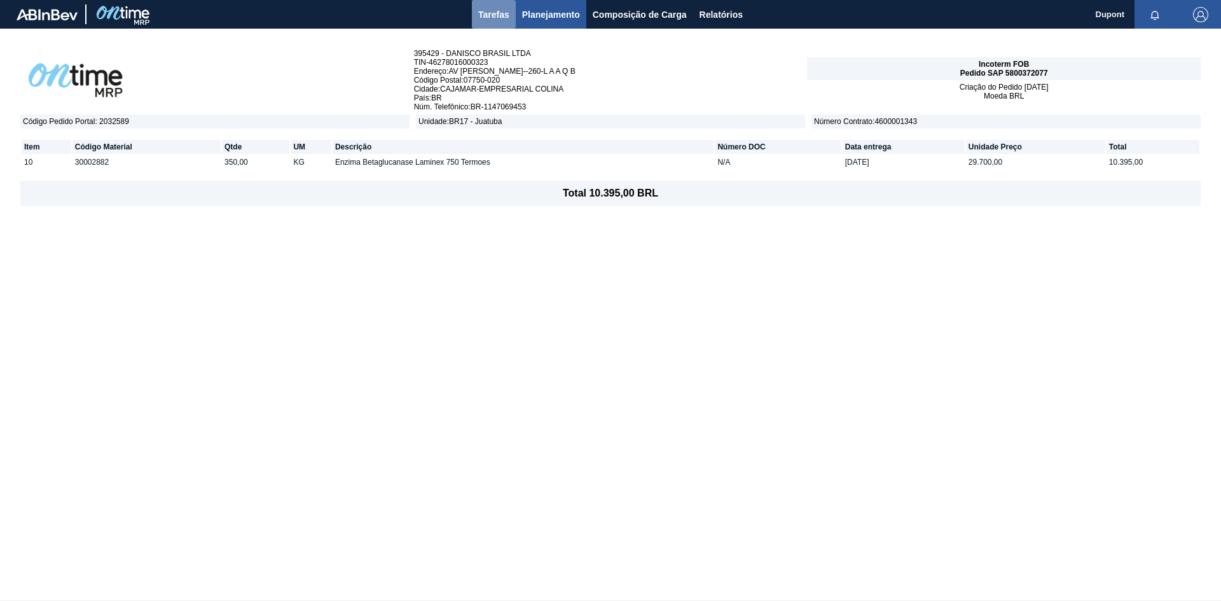
click at [486, 16] on span "Tarefas" at bounding box center [493, 14] width 31 height 15
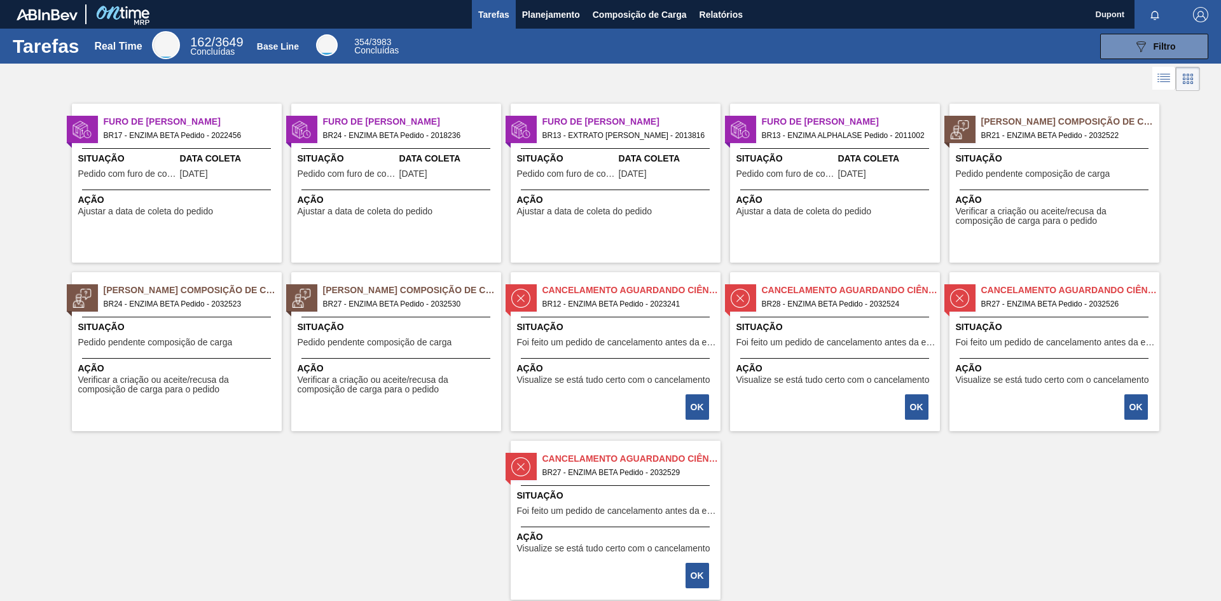
click at [406, 345] on span "Pedido pendente composição de carga" at bounding box center [375, 343] width 154 height 10
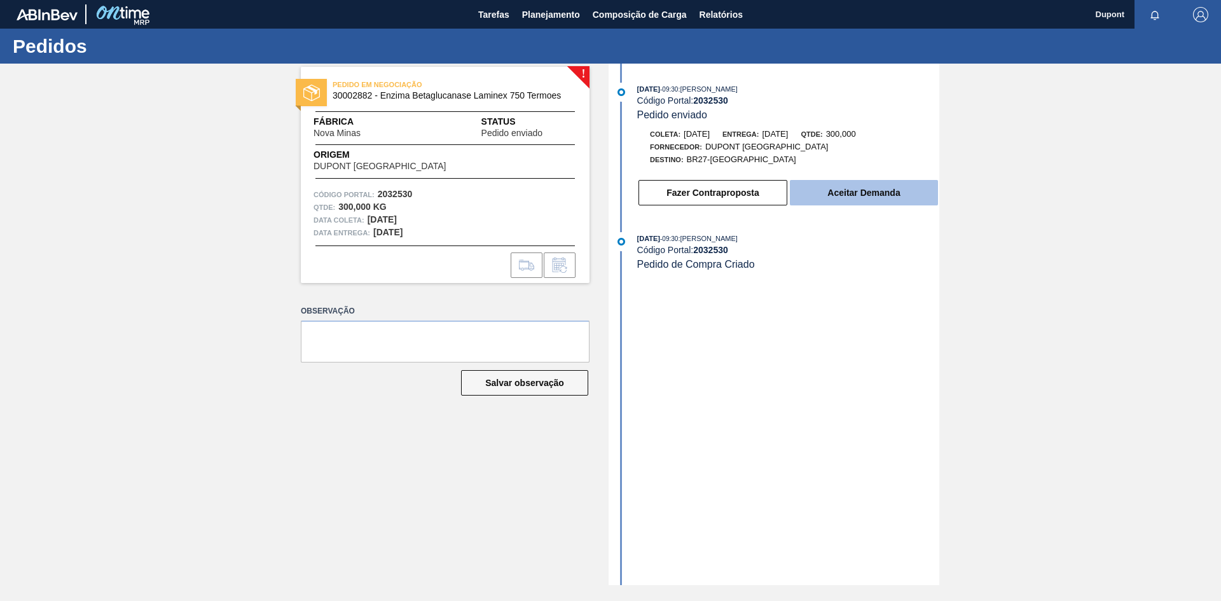
click at [879, 193] on button "Aceitar Demanda" at bounding box center [864, 192] width 148 height 25
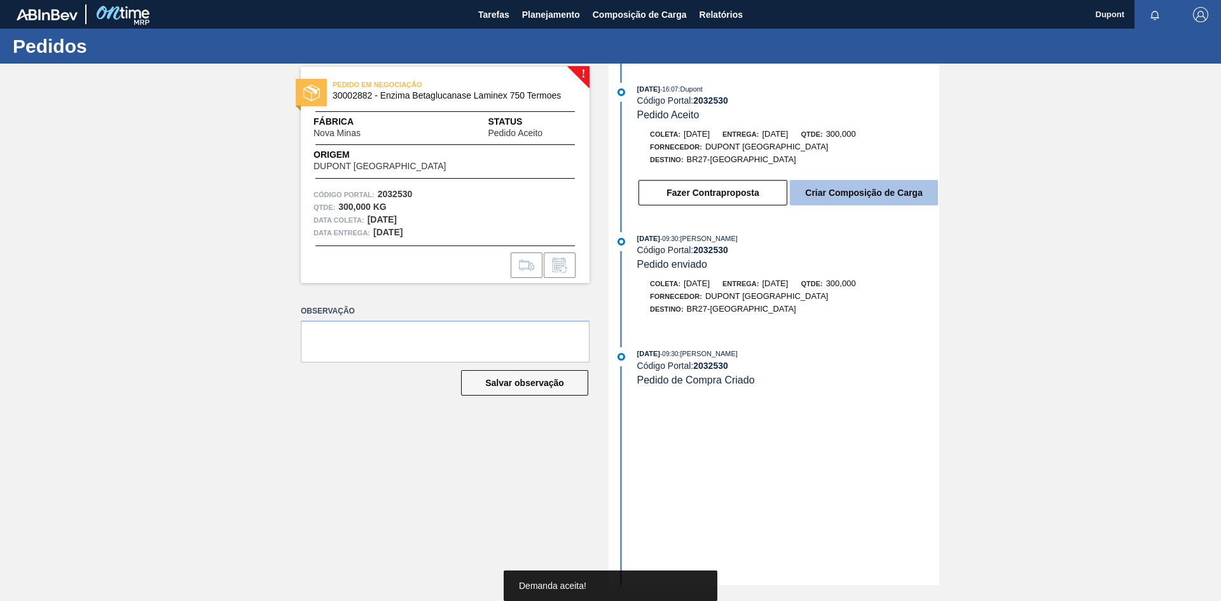
click at [891, 188] on button "Criar Composição de Carga" at bounding box center [864, 192] width 148 height 25
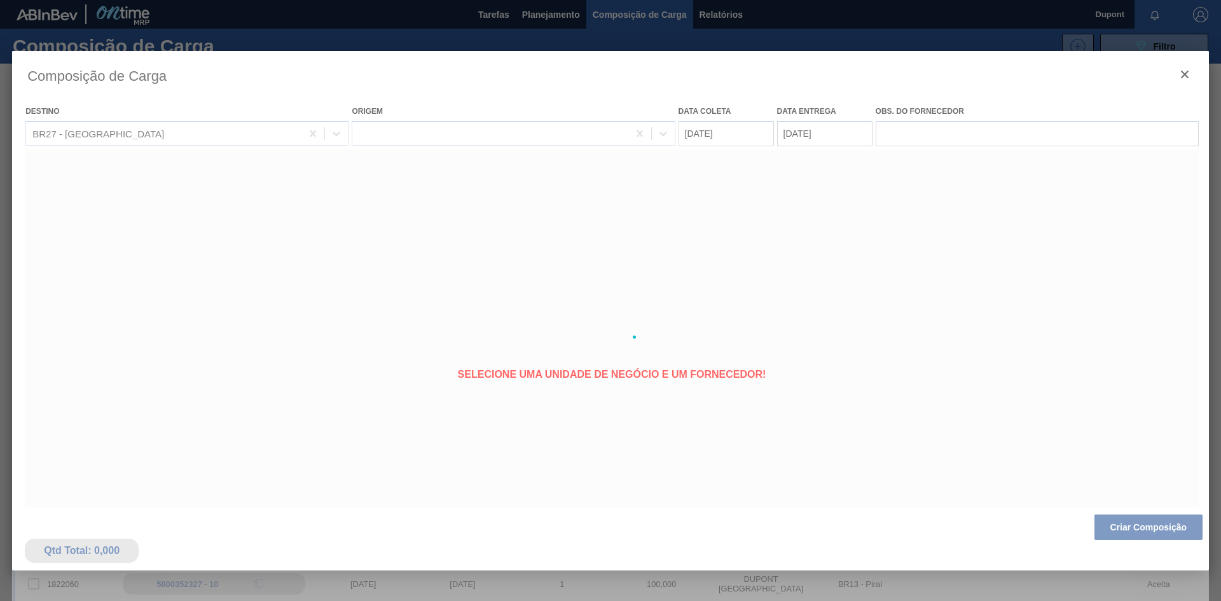
type coleta "[DATE]"
type entrega "26/09/2025"
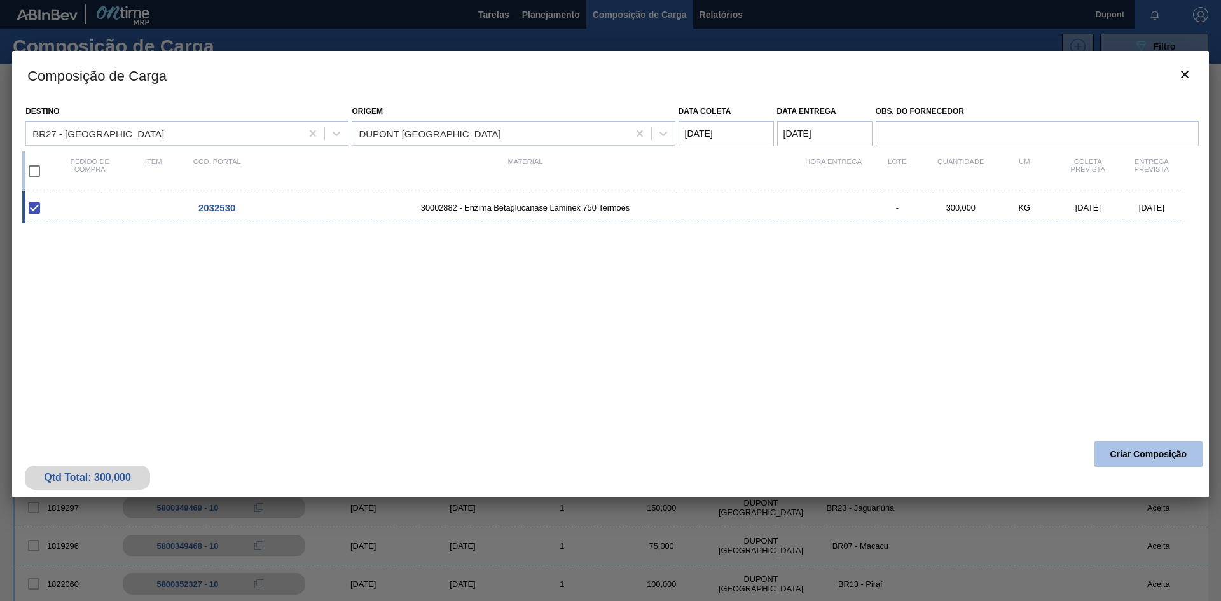
click at [1158, 458] on button "Criar Composição" at bounding box center [1148, 453] width 108 height 25
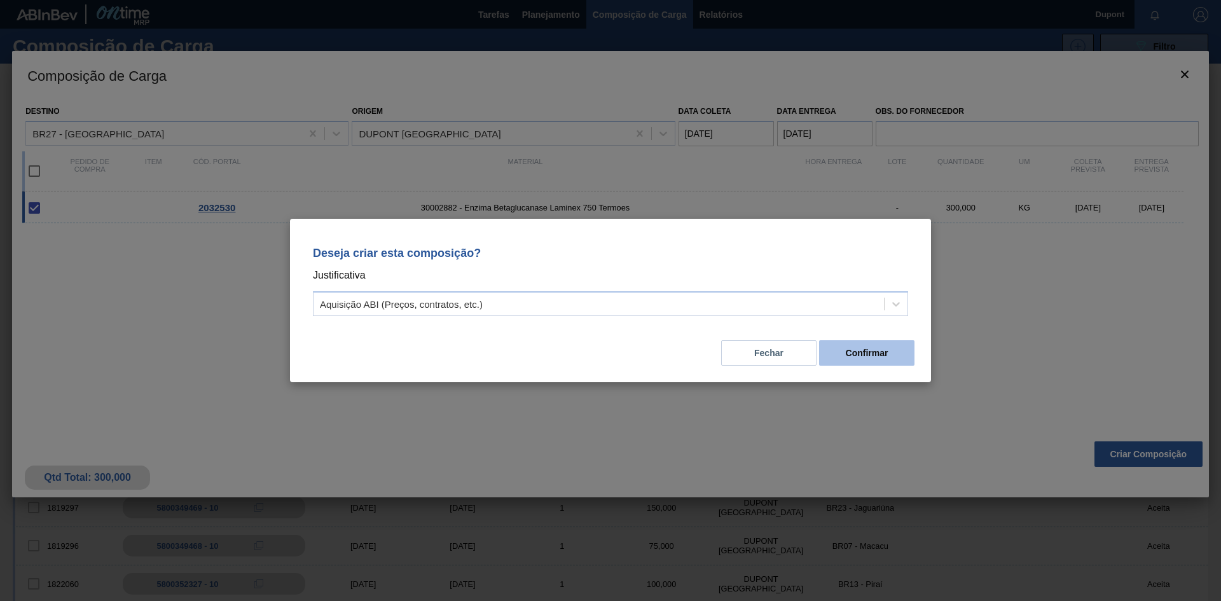
click at [895, 359] on button "Confirmar" at bounding box center [866, 352] width 95 height 25
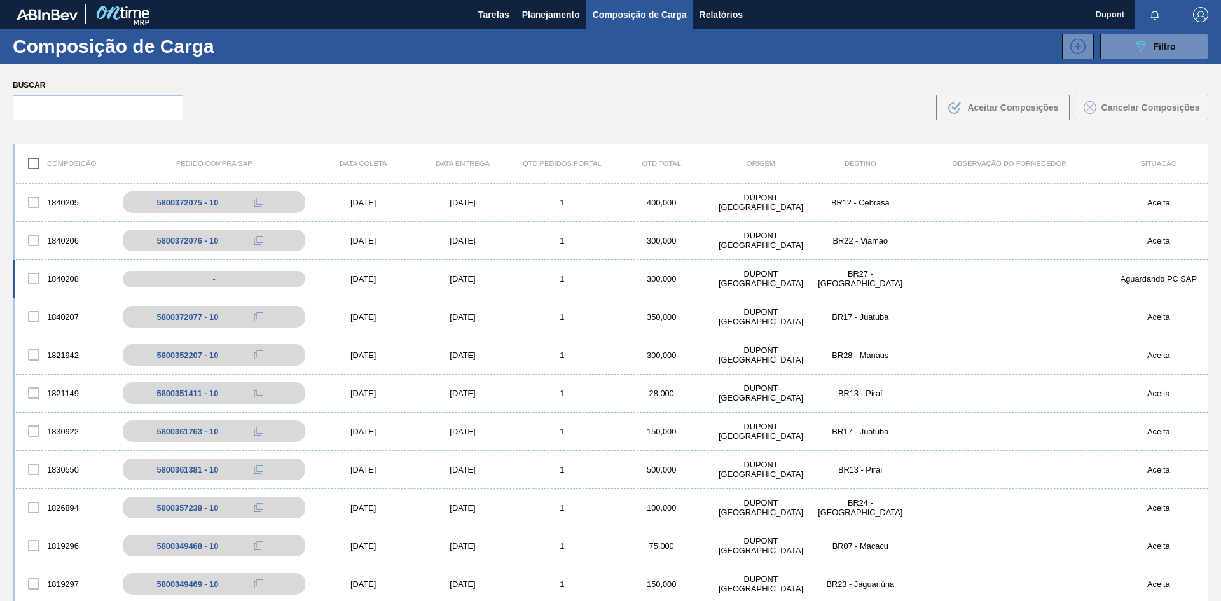
click at [378, 277] on div "[DATE]" at bounding box center [362, 279] width 99 height 10
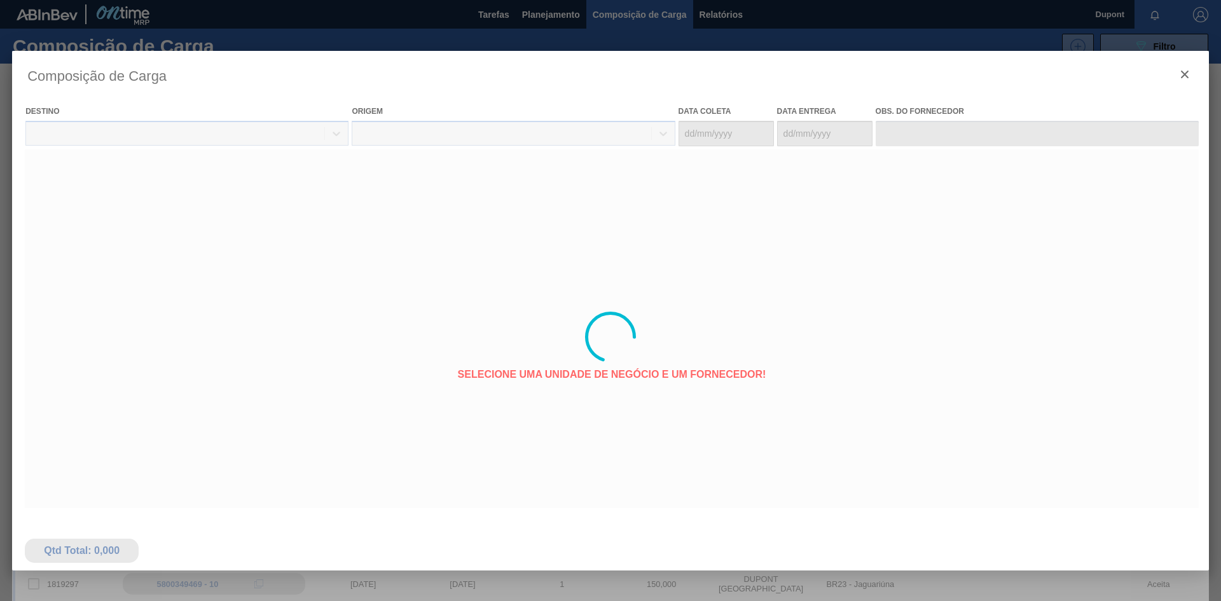
type coleta "[DATE]"
type entrega "26/09/2025"
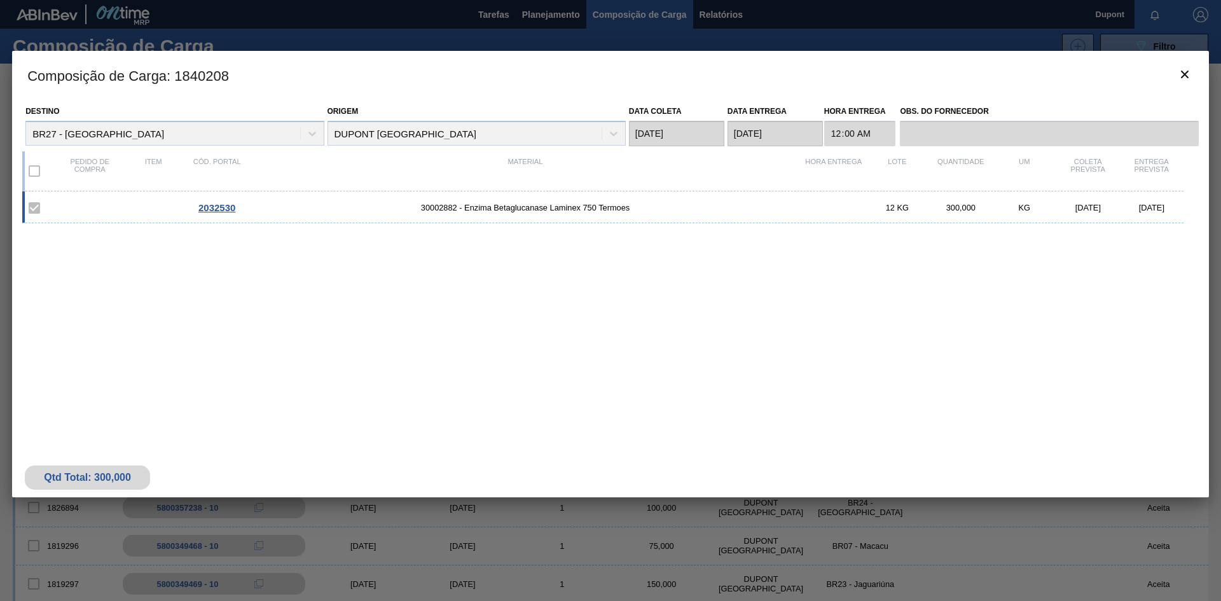
click at [223, 209] on span "2032530" at bounding box center [216, 207] width 37 height 11
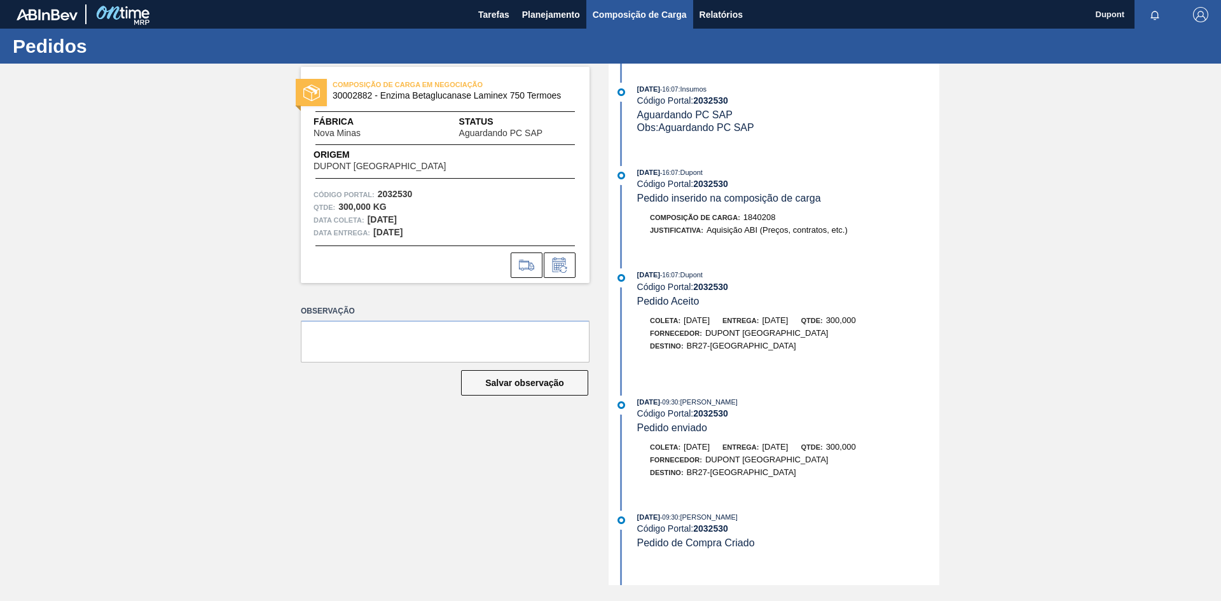
click at [626, 11] on span "Composição de Carga" at bounding box center [640, 14] width 94 height 15
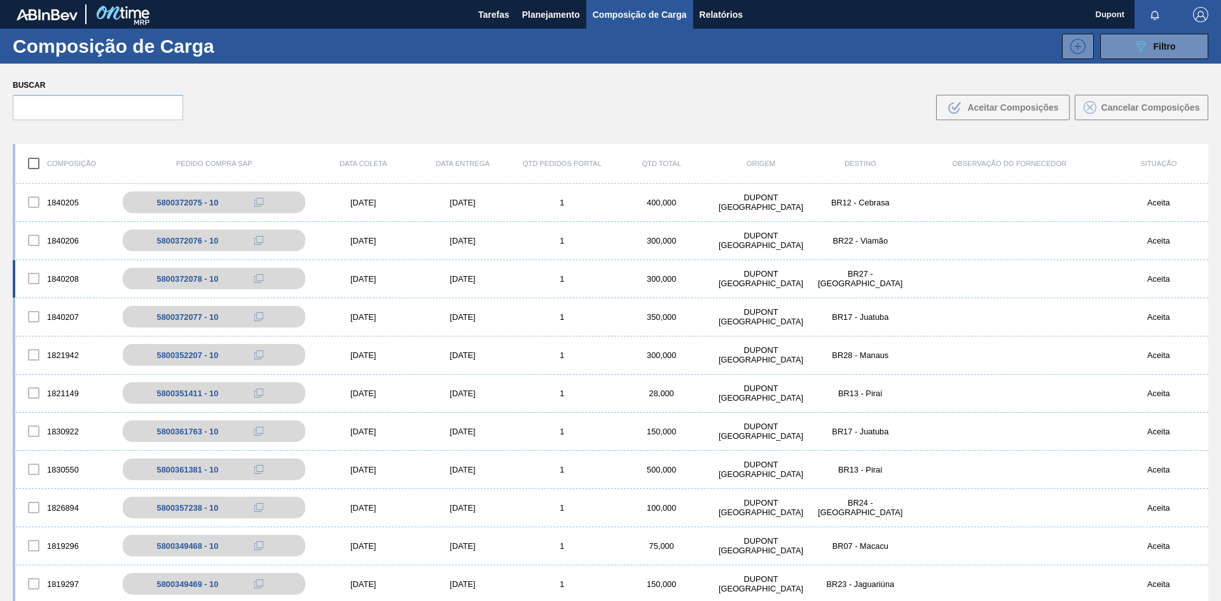
click at [390, 278] on div "[DATE]" at bounding box center [362, 279] width 99 height 10
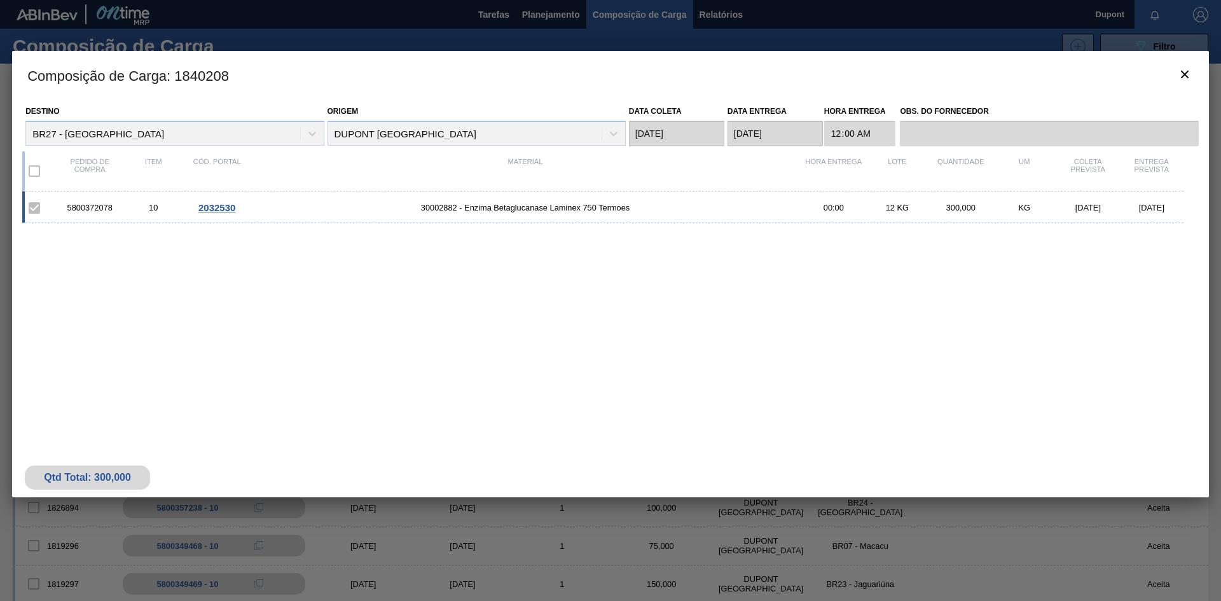
click at [229, 210] on span "2032530" at bounding box center [216, 207] width 37 height 11
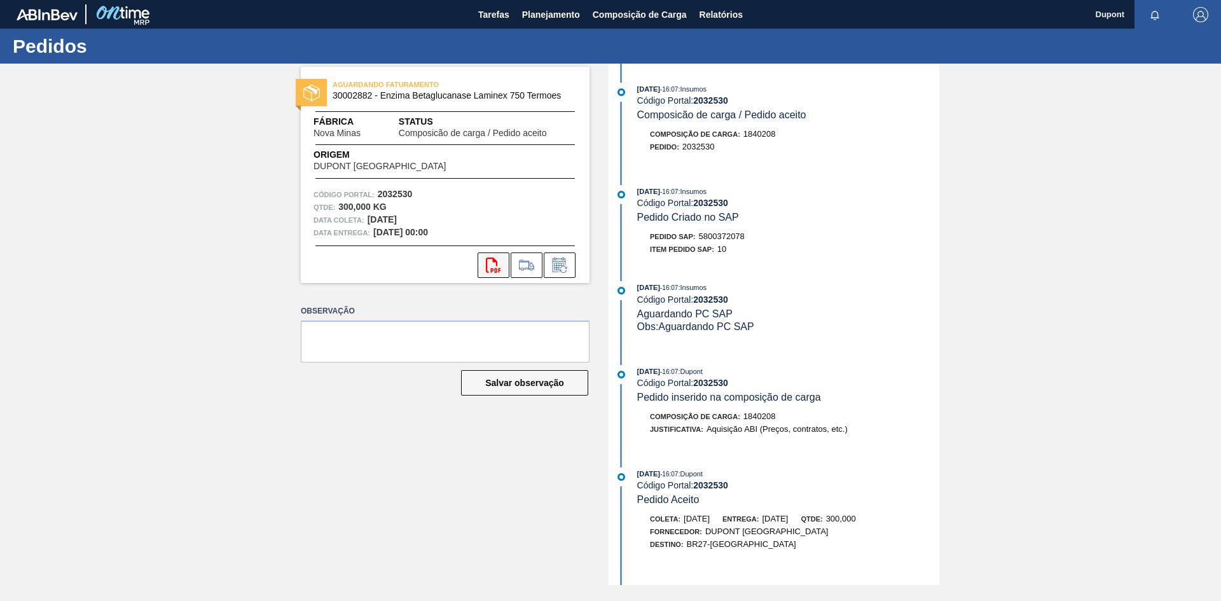
click at [489, 266] on icon "svg{fill:#ff0000}" at bounding box center [493, 264] width 15 height 15
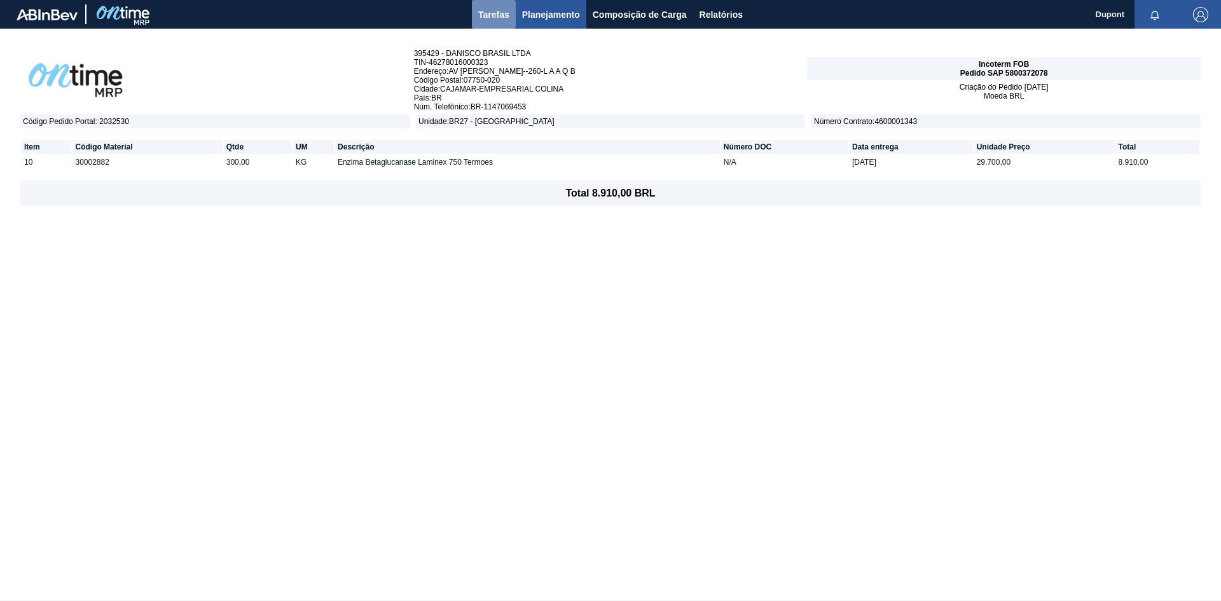
click at [484, 13] on span "Tarefas" at bounding box center [493, 14] width 31 height 15
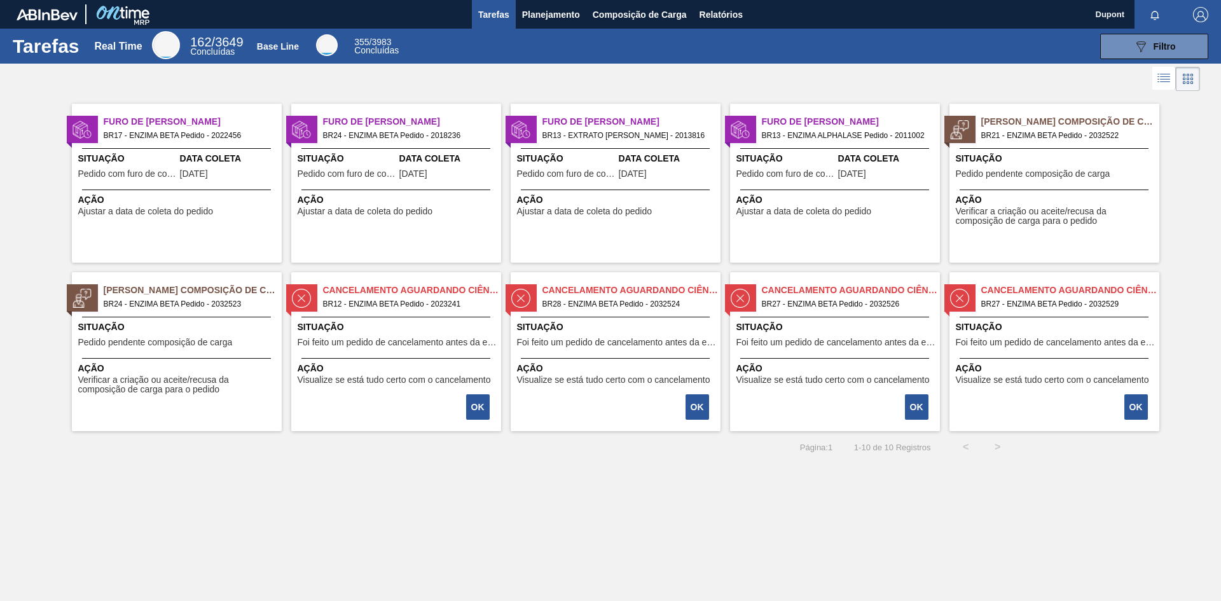
click at [191, 326] on span "Situação" at bounding box center [178, 326] width 200 height 13
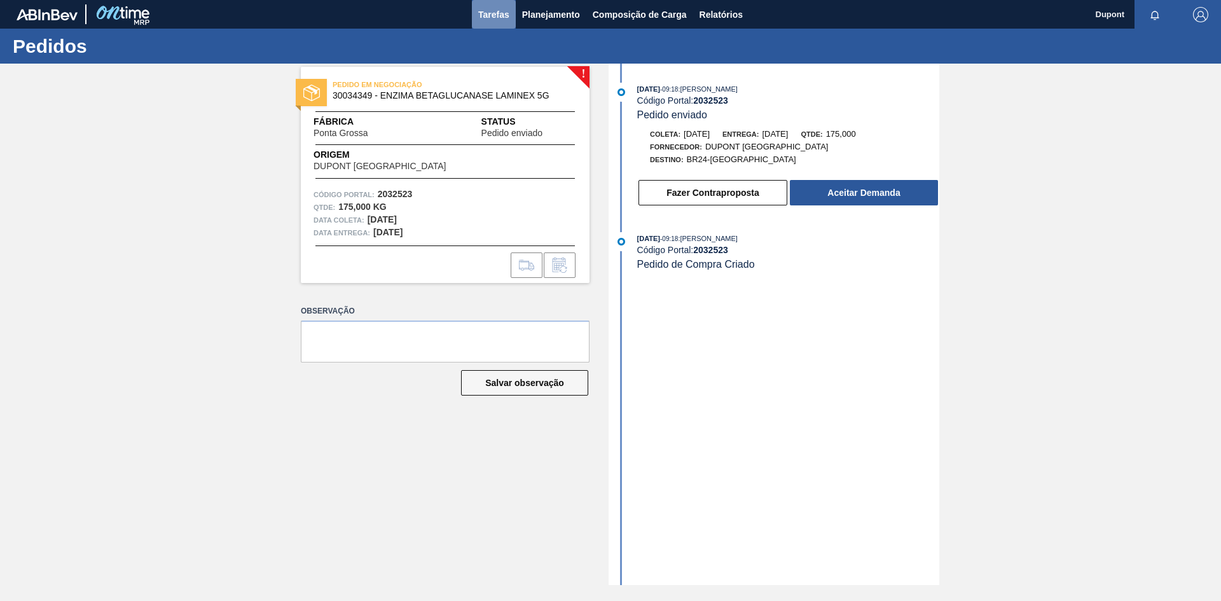
click at [498, 17] on span "Tarefas" at bounding box center [493, 14] width 31 height 15
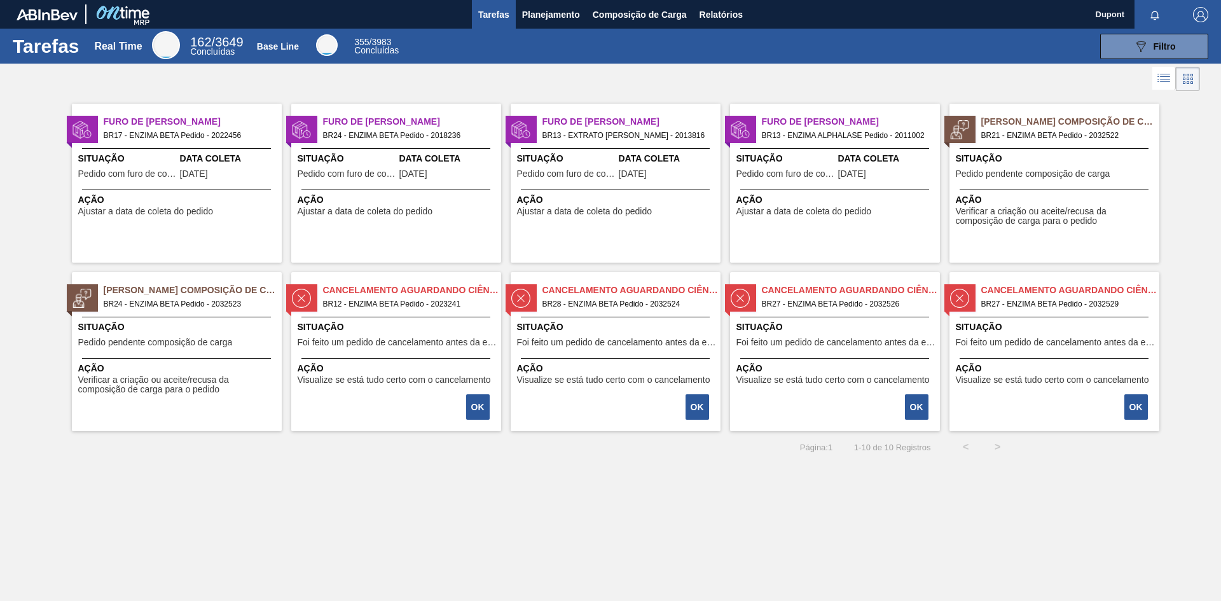
click at [1022, 144] on div "Pedido Aguardando Composição de Carga BR21 - ENZIMA BETA Pedido - 2032522 Situa…" at bounding box center [1054, 183] width 210 height 159
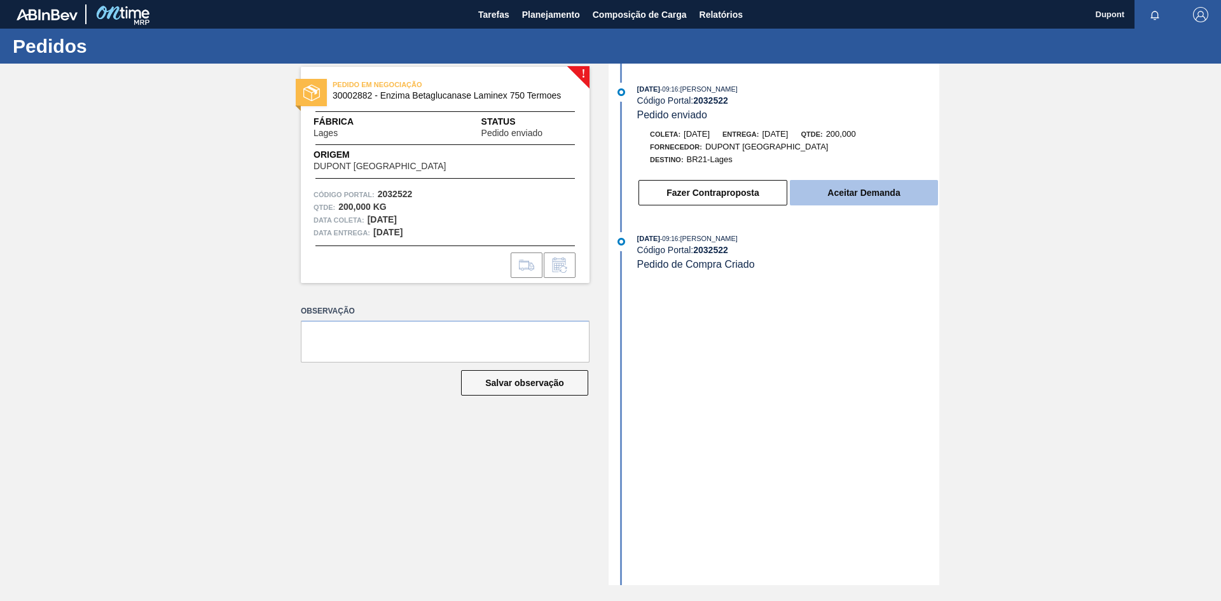
click at [830, 188] on button "Aceitar Demanda" at bounding box center [864, 192] width 148 height 25
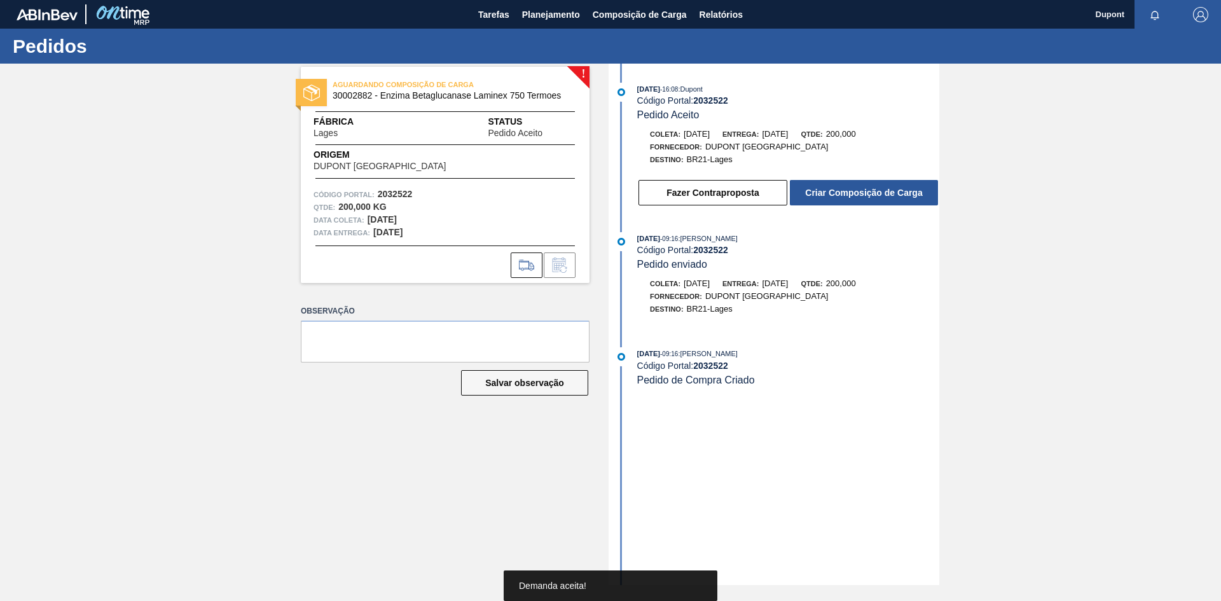
click at [830, 188] on button "Criar Composição de Carga" at bounding box center [864, 192] width 148 height 25
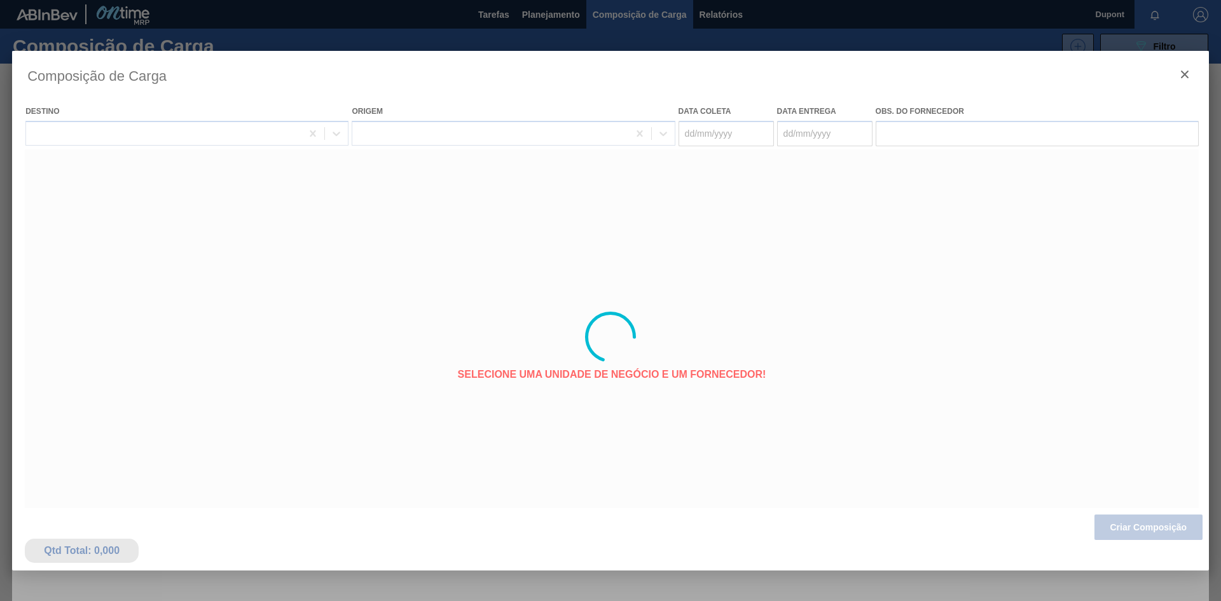
type coleta "22/09/2025"
type entrega "[DATE]"
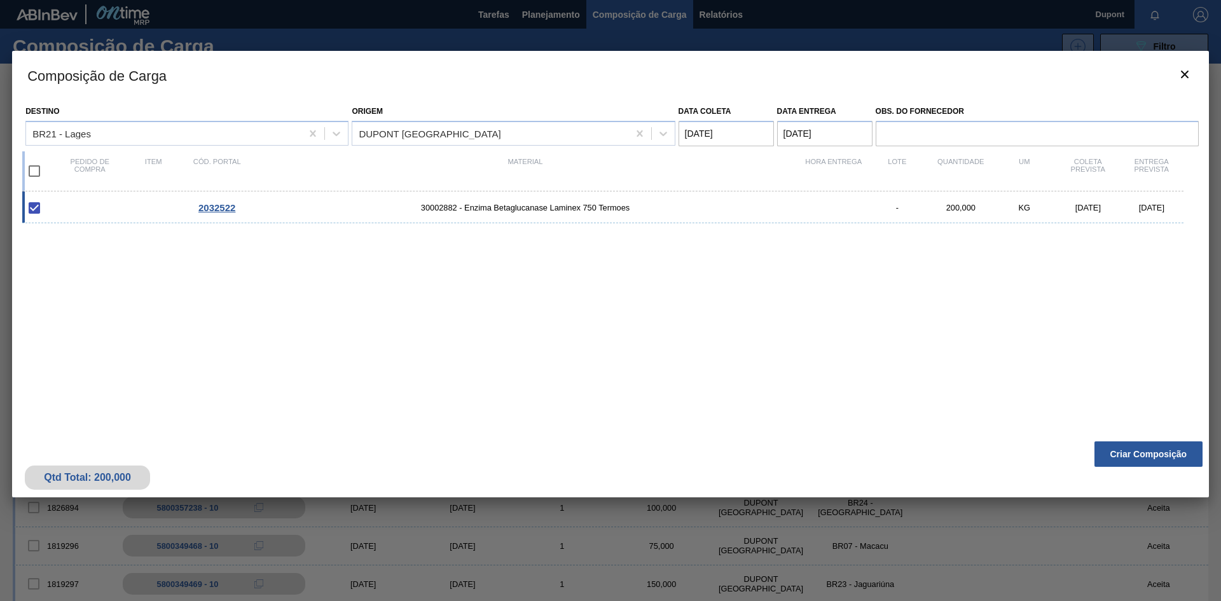
click at [230, 202] on span "2032522" at bounding box center [216, 207] width 37 height 11
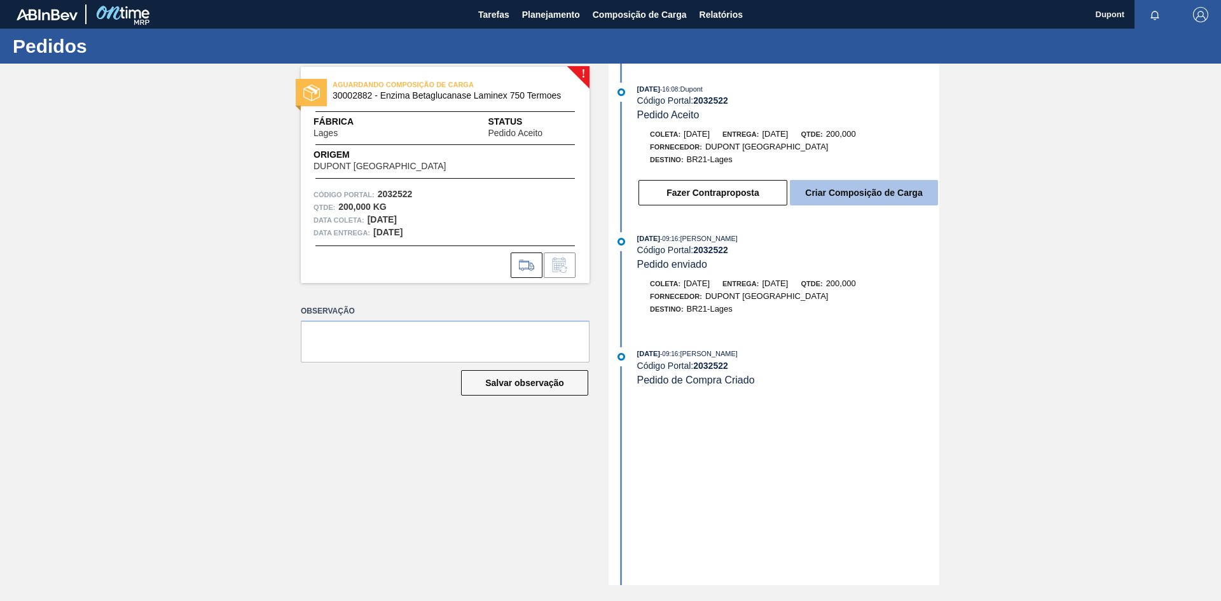
click at [848, 196] on button "Criar Composição de Carga" at bounding box center [864, 192] width 148 height 25
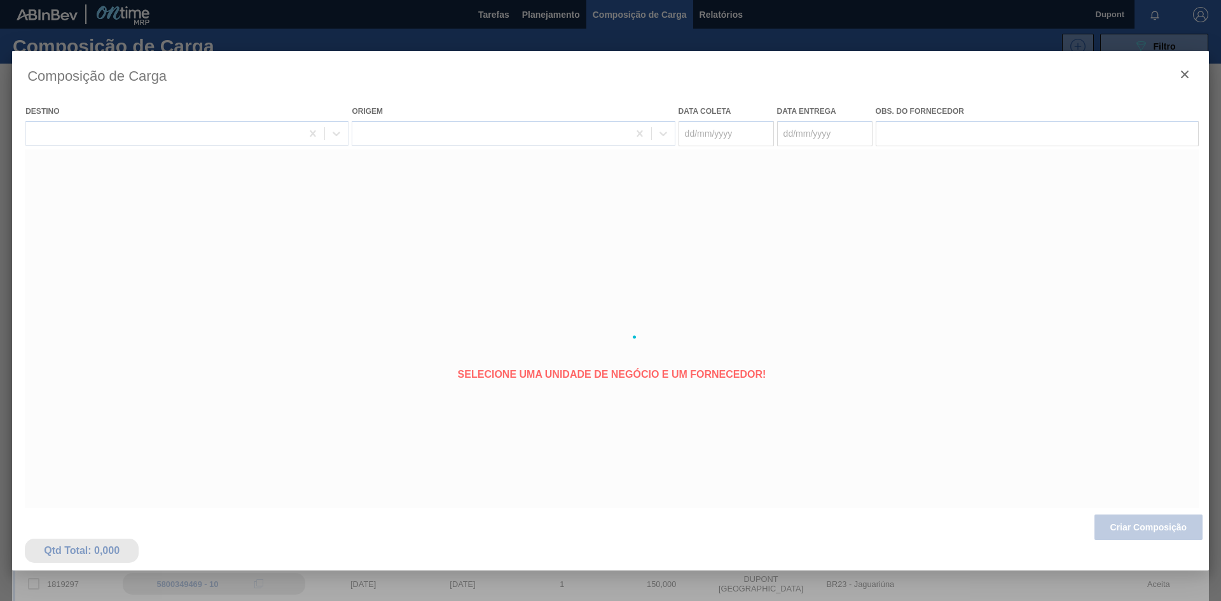
type coleta "22/09/2025"
type entrega "[DATE]"
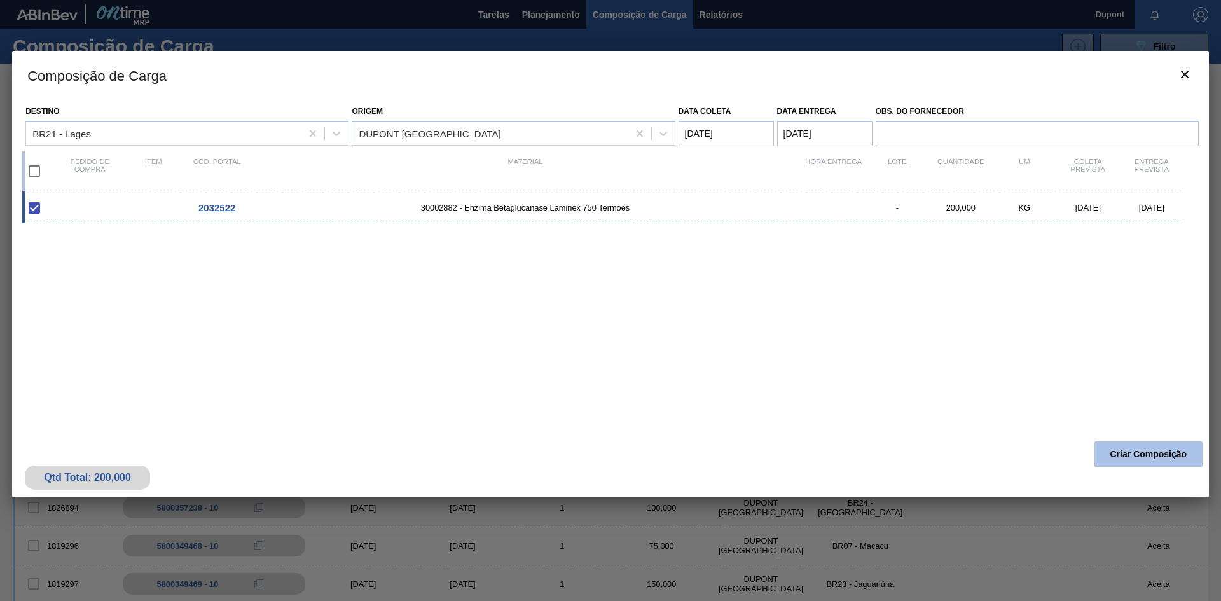
click at [1164, 454] on button "Criar Composição" at bounding box center [1148, 453] width 108 height 25
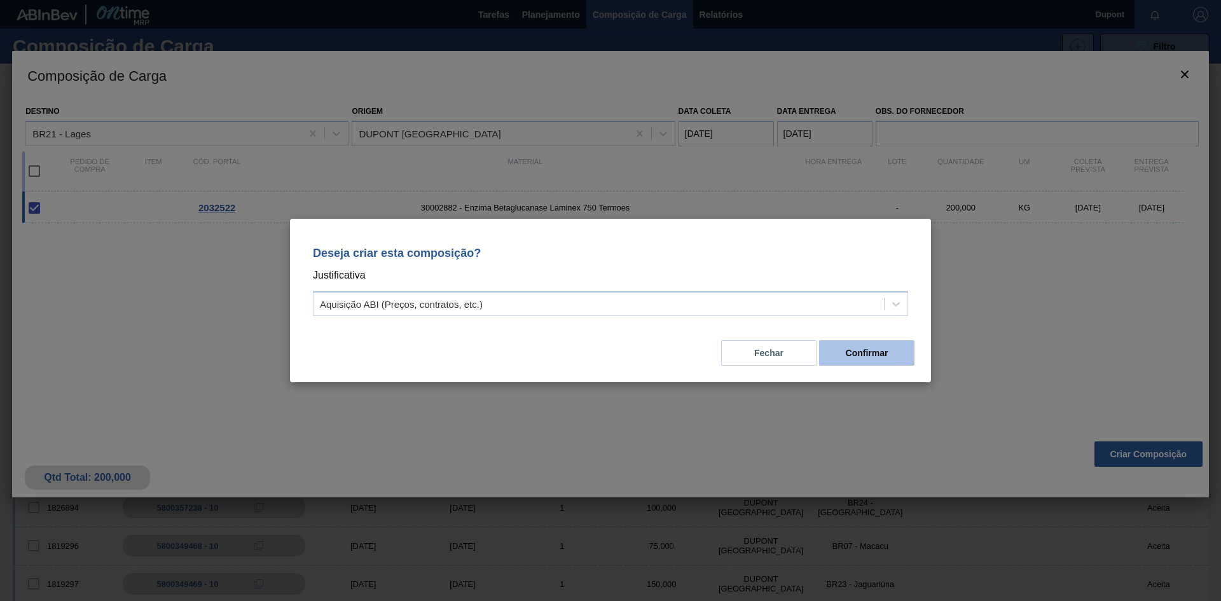
click at [864, 355] on button "Confirmar" at bounding box center [866, 352] width 95 height 25
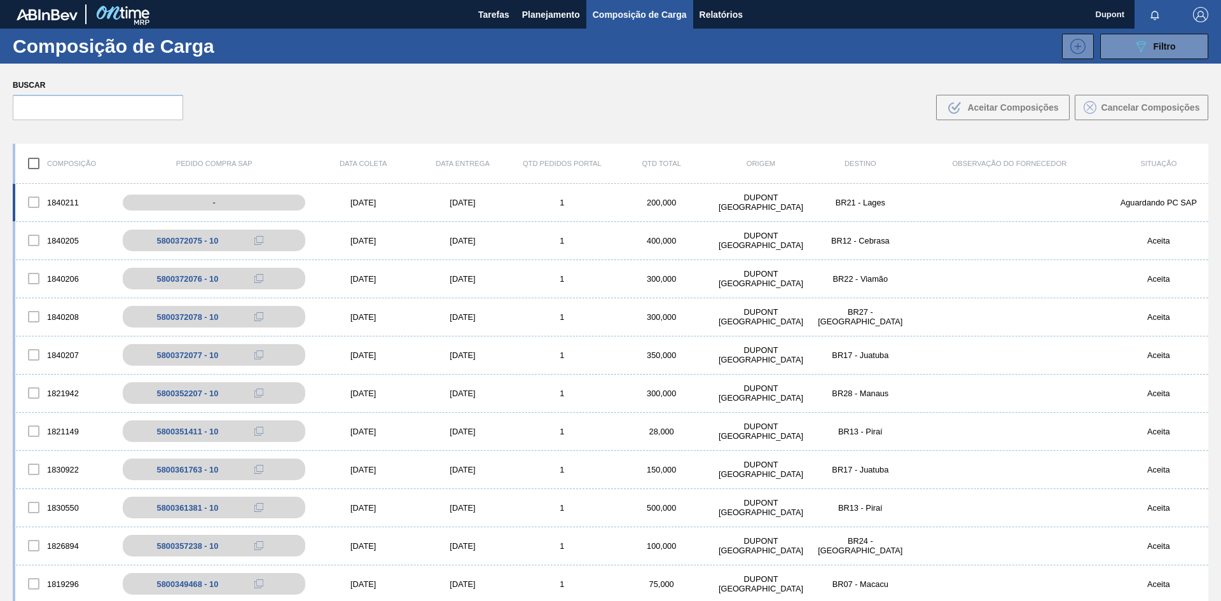
click at [459, 201] on div "[DATE]" at bounding box center [462, 203] width 99 height 10
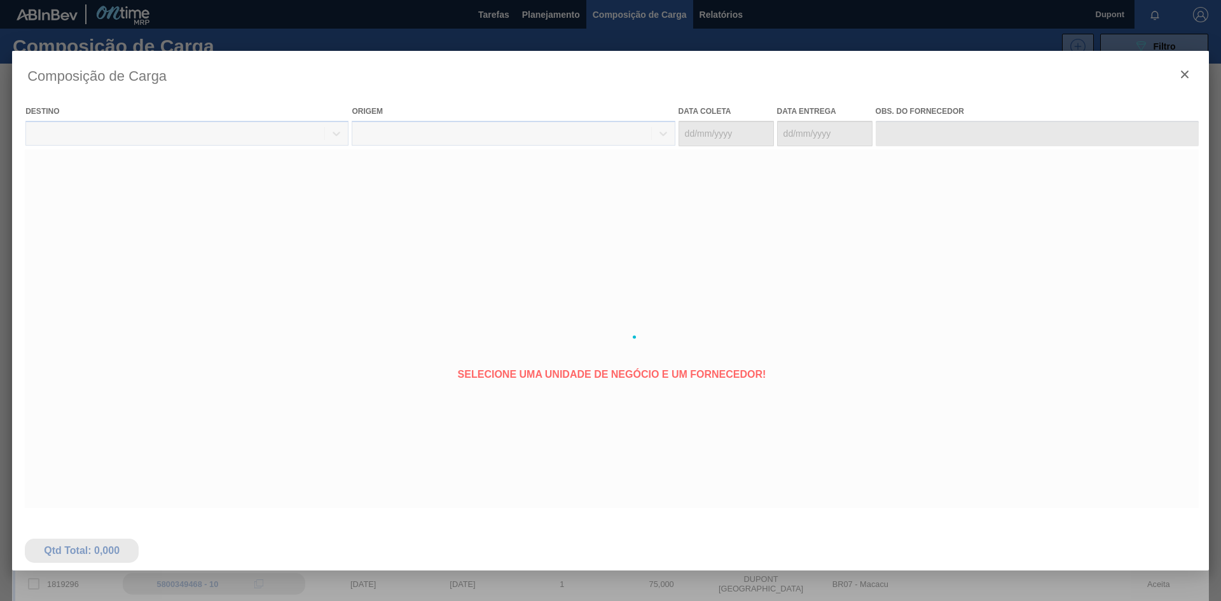
type coleta "22/09/2025"
type entrega "[DATE]"
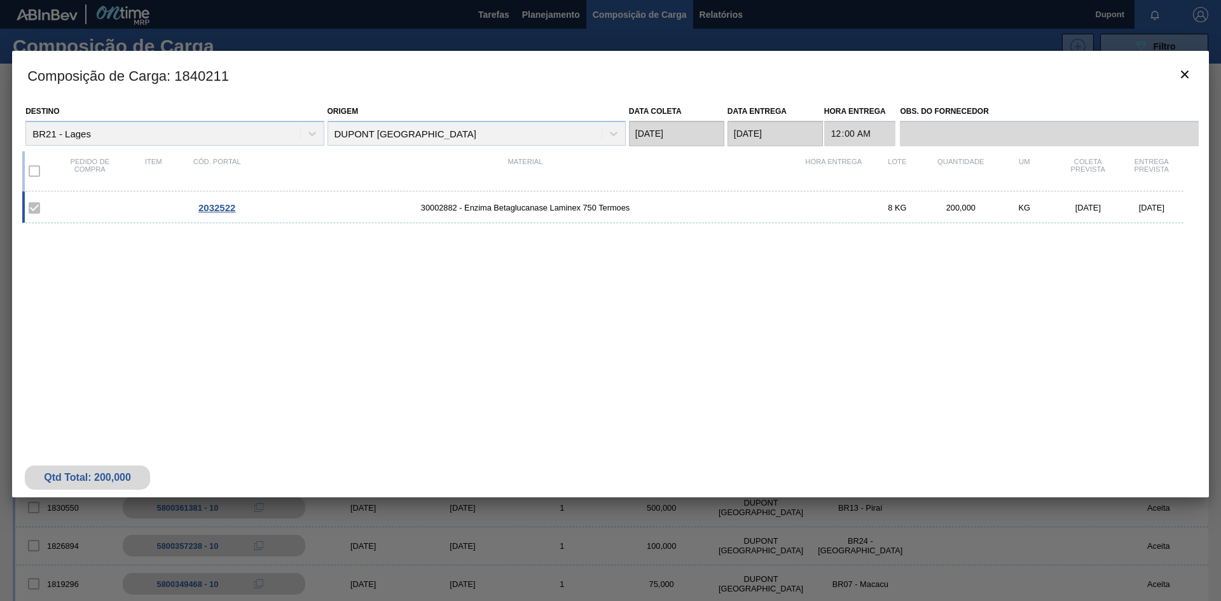
click at [220, 208] on span "2032522" at bounding box center [216, 207] width 37 height 11
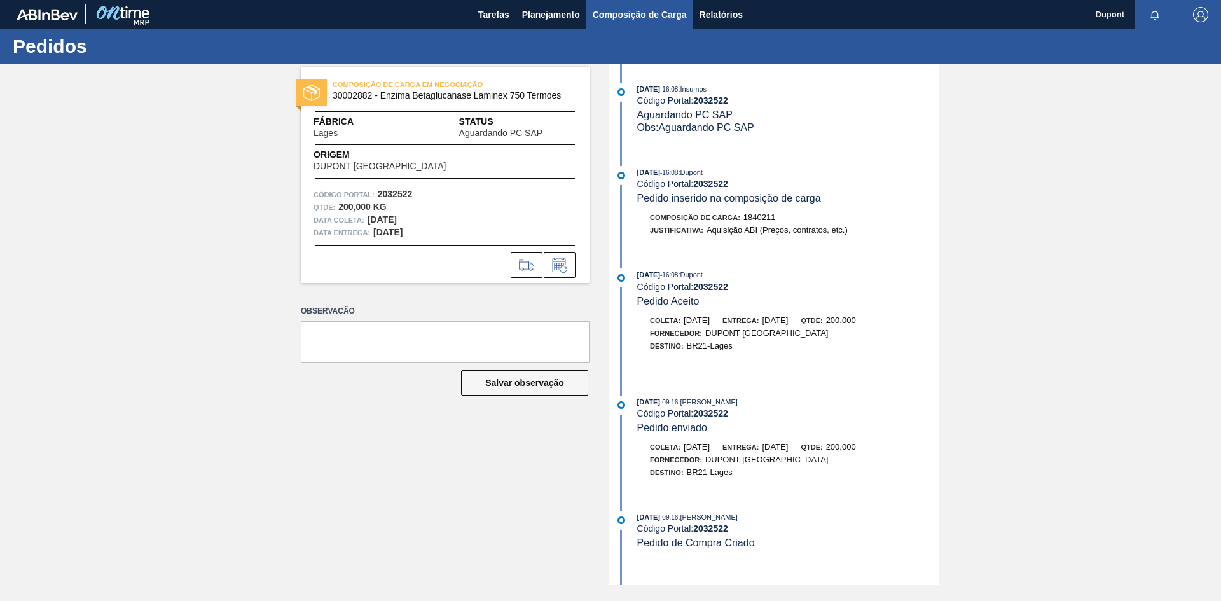
click at [634, 9] on span "Composição de Carga" at bounding box center [640, 14] width 94 height 15
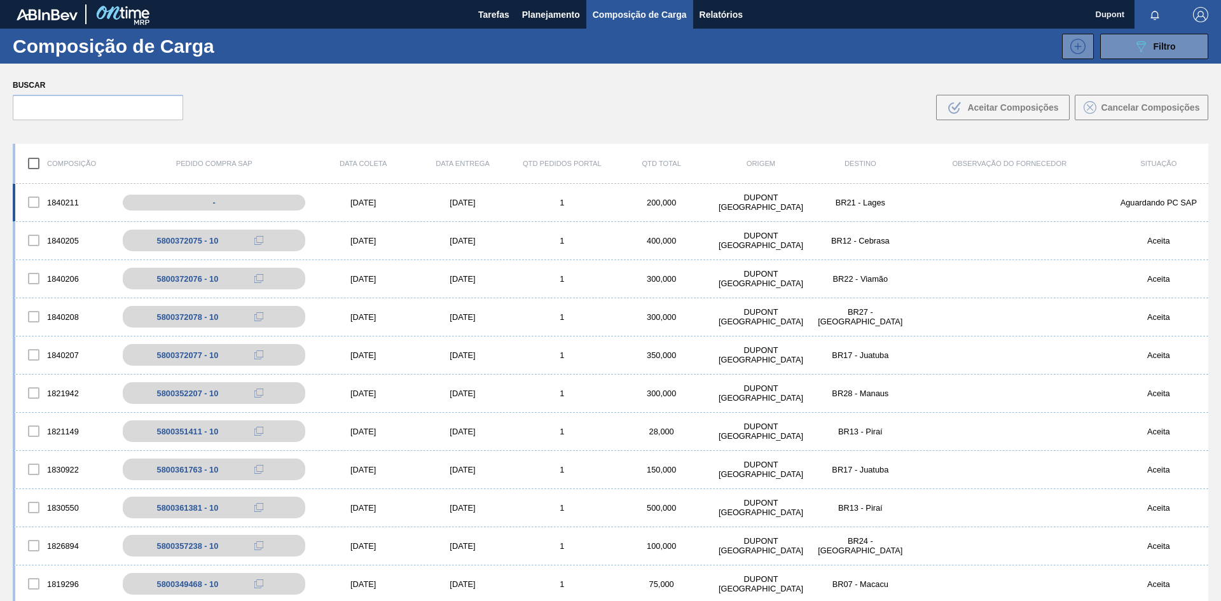
click at [378, 207] on div "1840211 - 22/09/2025 30/09/2025 1 200,000 DUPONT BRASIL BR21 - Lages Aguardando…" at bounding box center [610, 203] width 1195 height 38
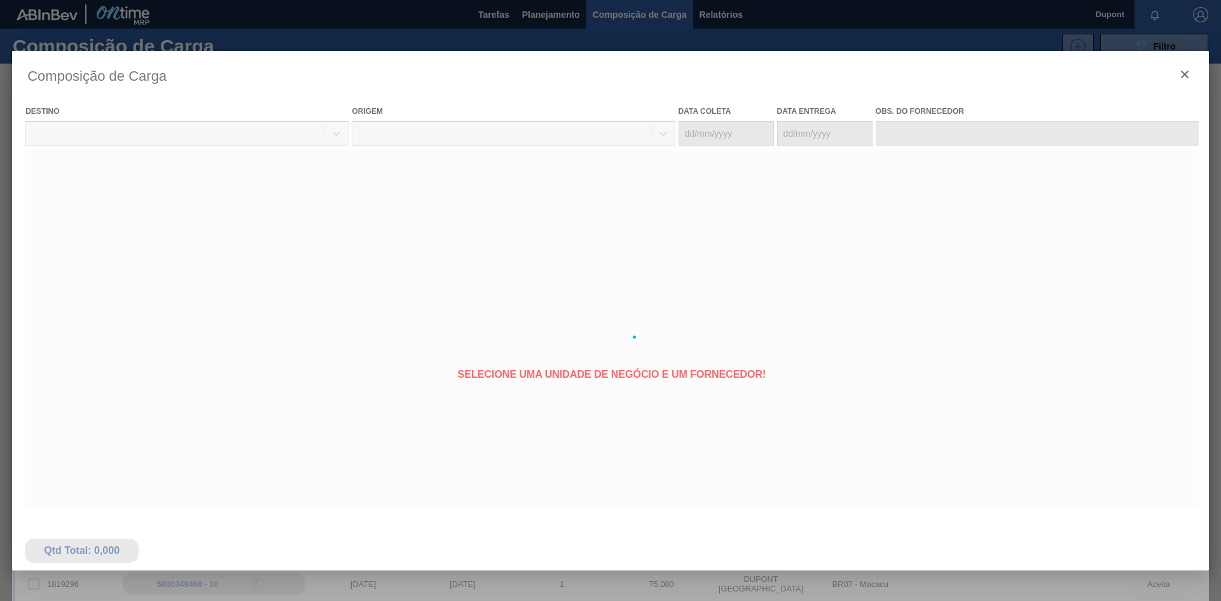
type coleta "22/09/2025"
type entrega "[DATE]"
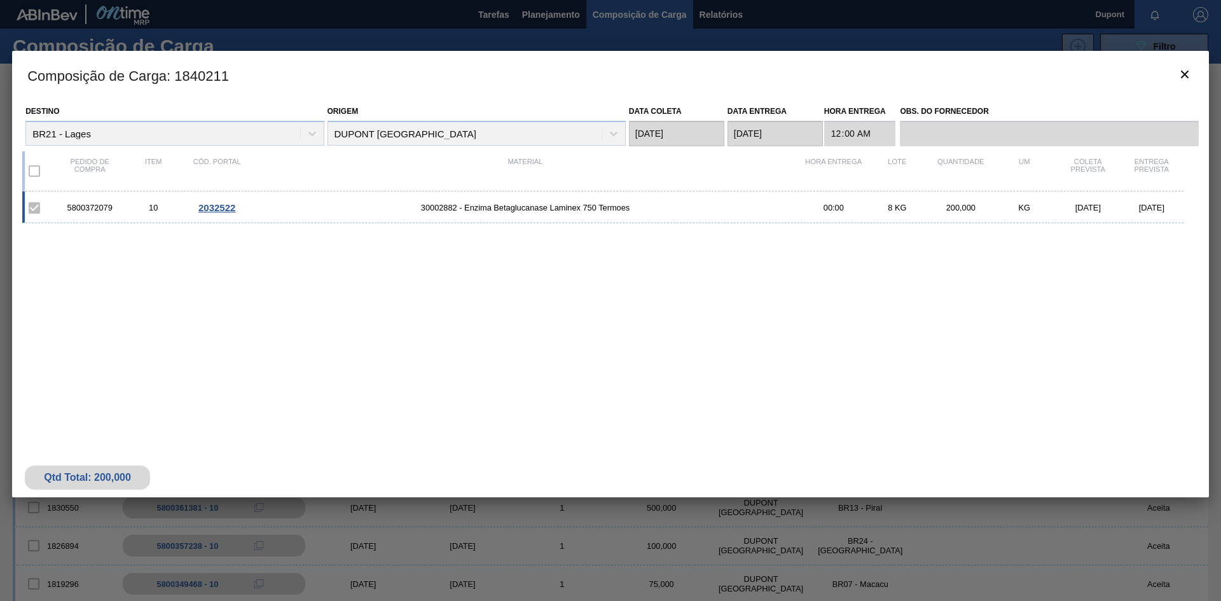
click at [220, 209] on span "2032522" at bounding box center [216, 207] width 37 height 11
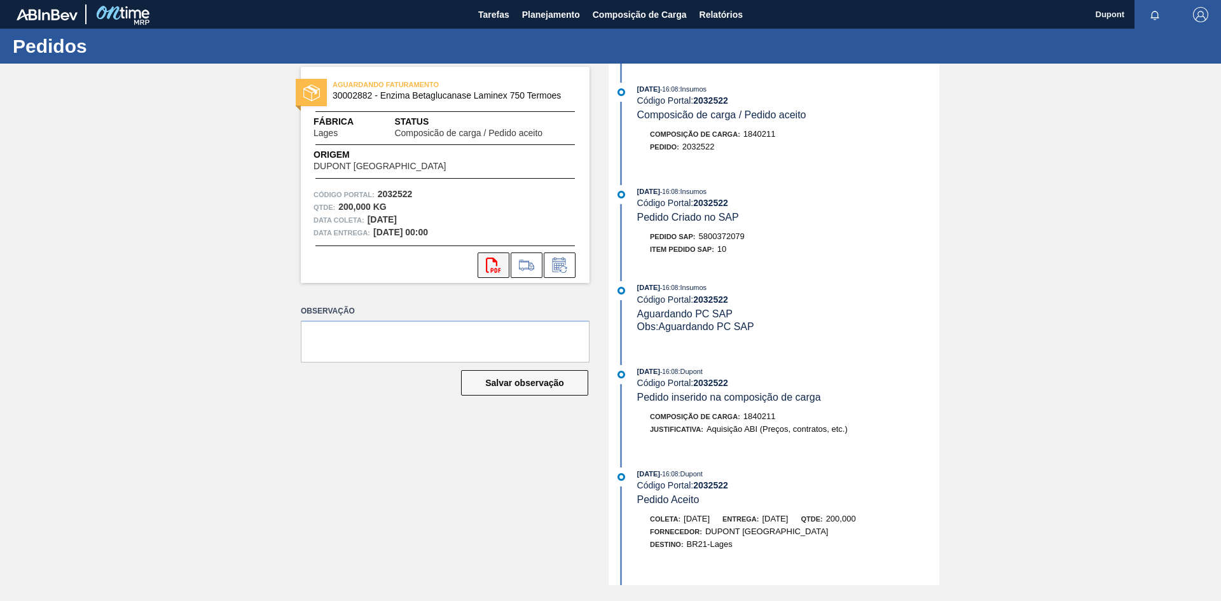
click at [493, 271] on icon "svg{fill:#ff0000}" at bounding box center [493, 264] width 15 height 15
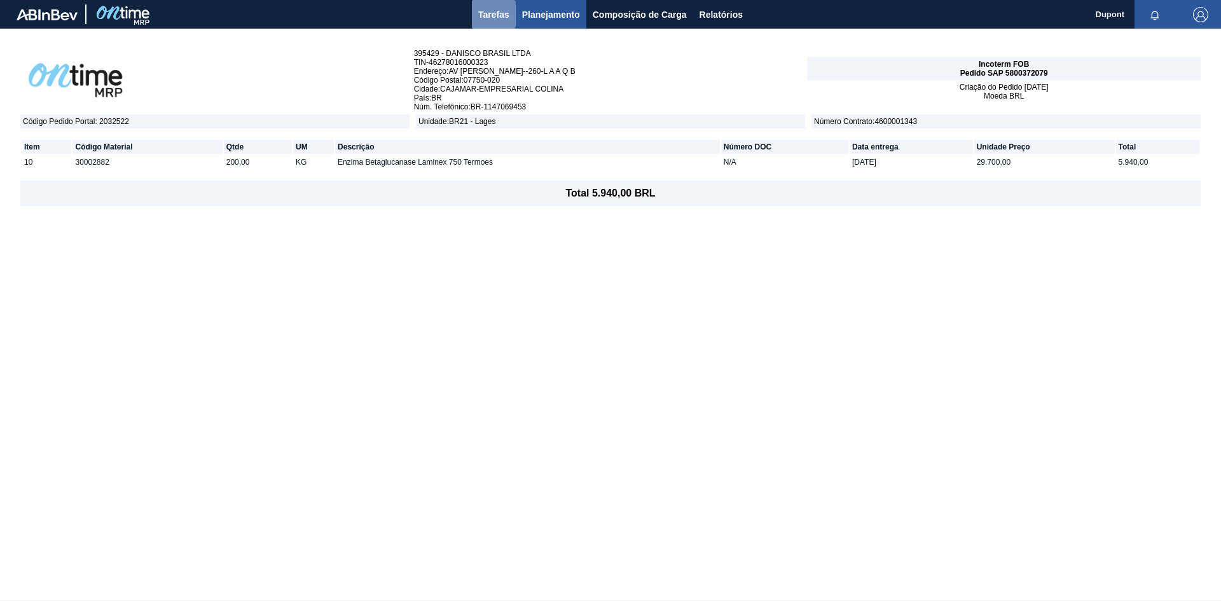
click at [486, 14] on span "Tarefas" at bounding box center [493, 14] width 31 height 15
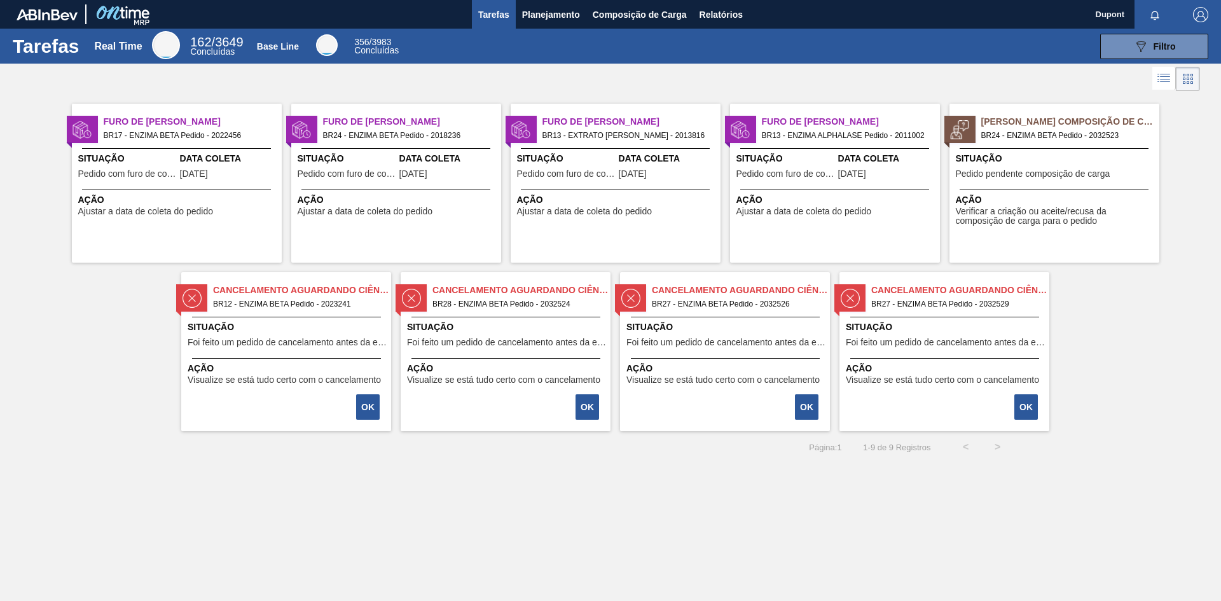
click at [301, 358] on div at bounding box center [286, 358] width 189 height 1
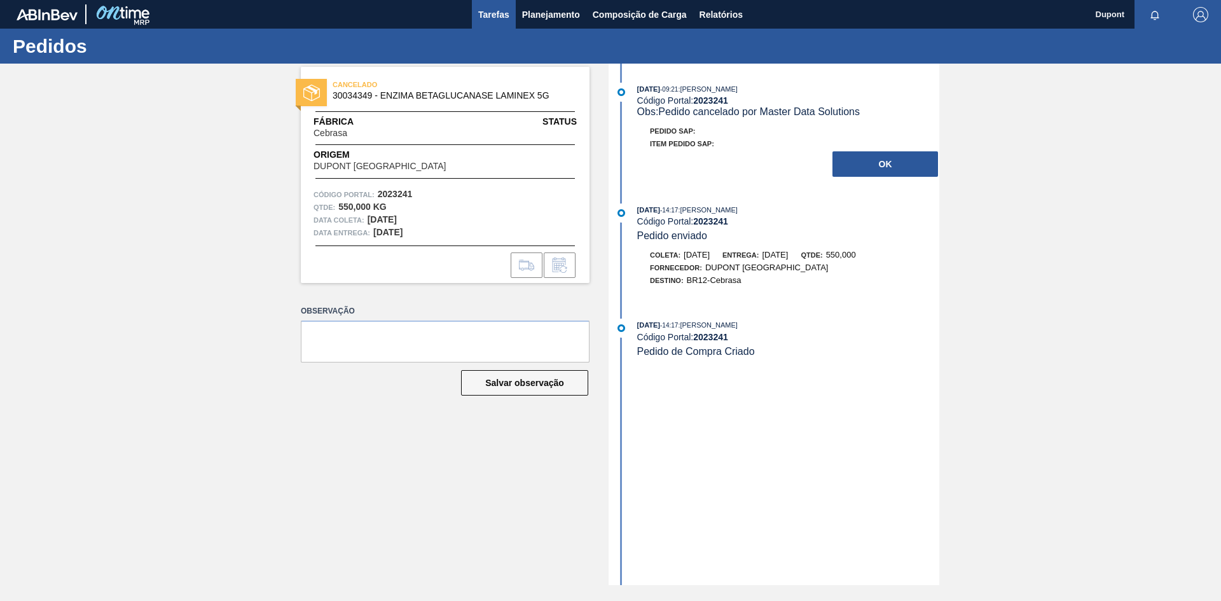
click at [488, 10] on span "Tarefas" at bounding box center [493, 14] width 31 height 15
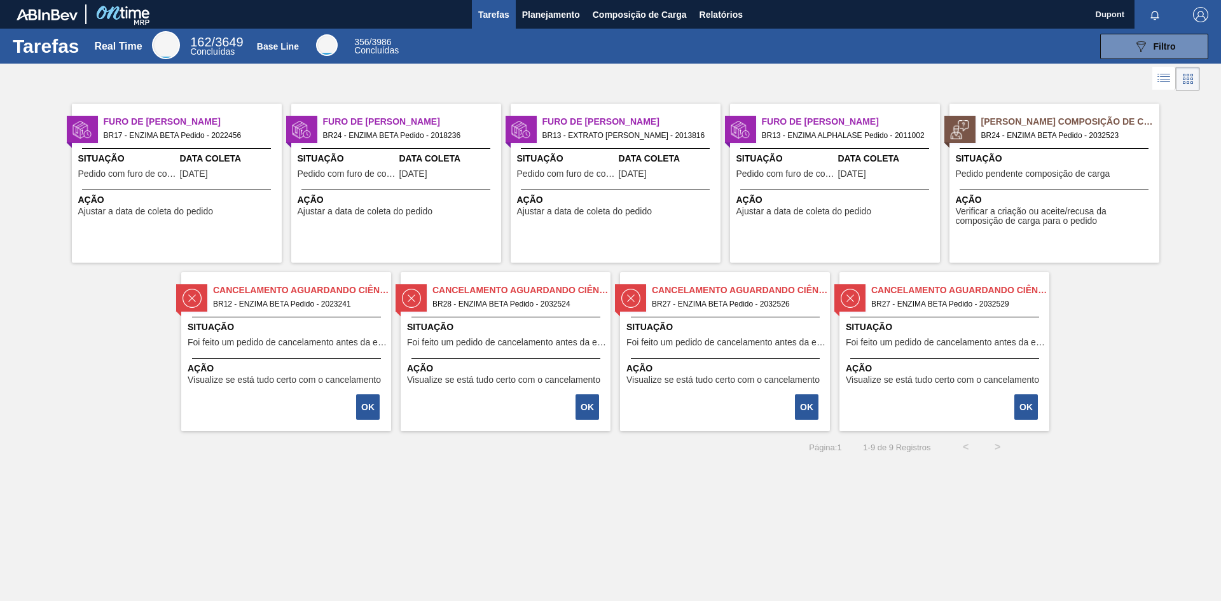
click at [475, 357] on div "Cancelamento aguardando ciência BR28 - ENZIMA BETA Pedido - 2032524 Situação Fo…" at bounding box center [506, 351] width 210 height 159
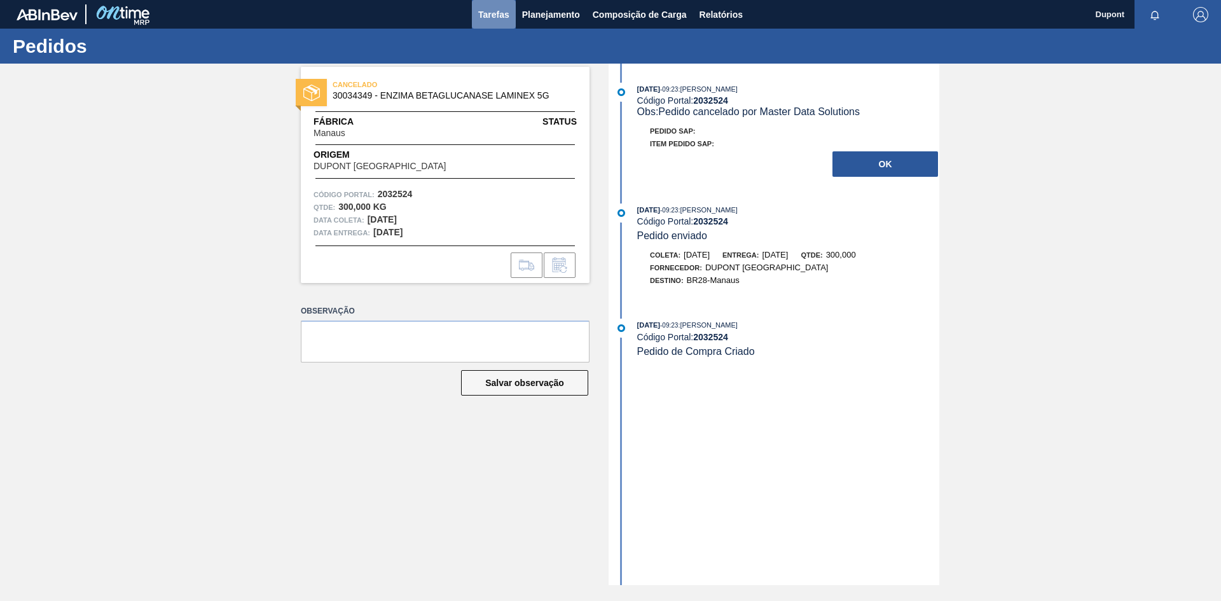
click at [492, 13] on span "Tarefas" at bounding box center [493, 14] width 31 height 15
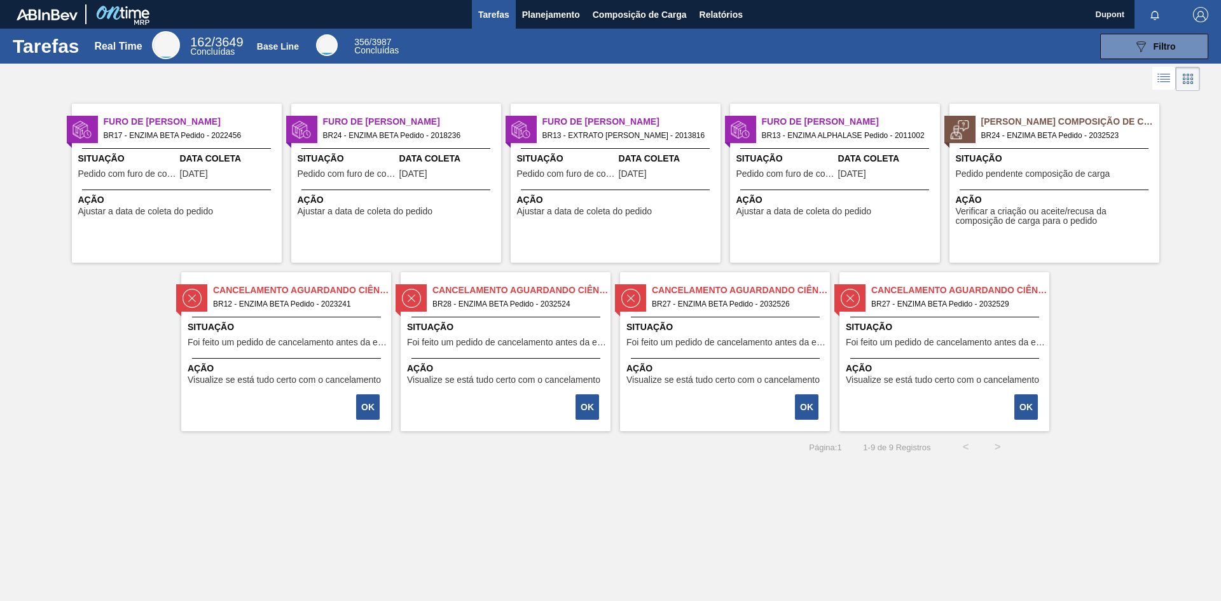
click at [705, 316] on div "Cancelamento aguardando ciência BR27 - ENZIMA BETA Pedido - 2032526 Situação Fo…" at bounding box center [725, 351] width 210 height 159
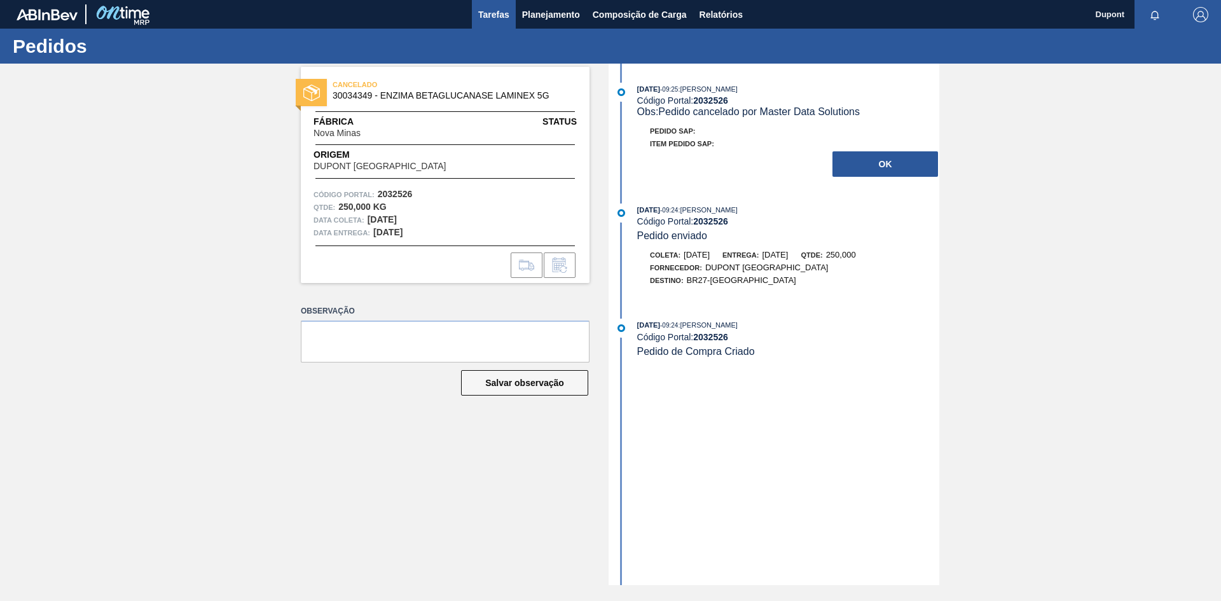
click at [484, 15] on span "Tarefas" at bounding box center [493, 14] width 31 height 15
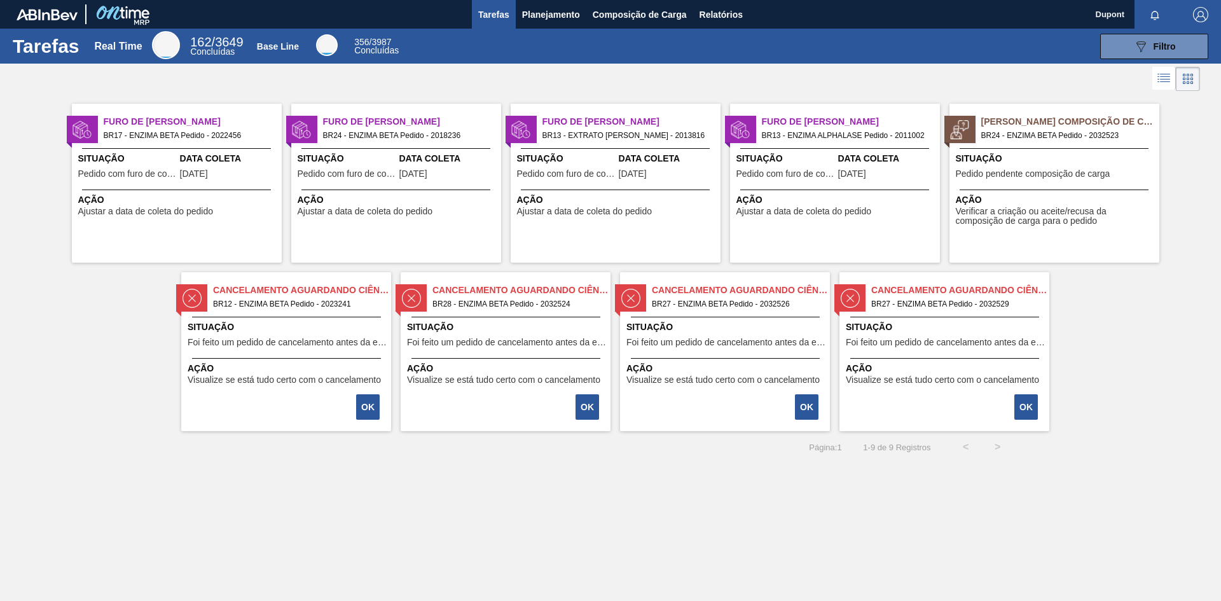
click at [948, 320] on div "Cancelamento aguardando ciência BR27 - ENZIMA BETA Pedido - 2032529 Situação Fo…" at bounding box center [944, 351] width 210 height 159
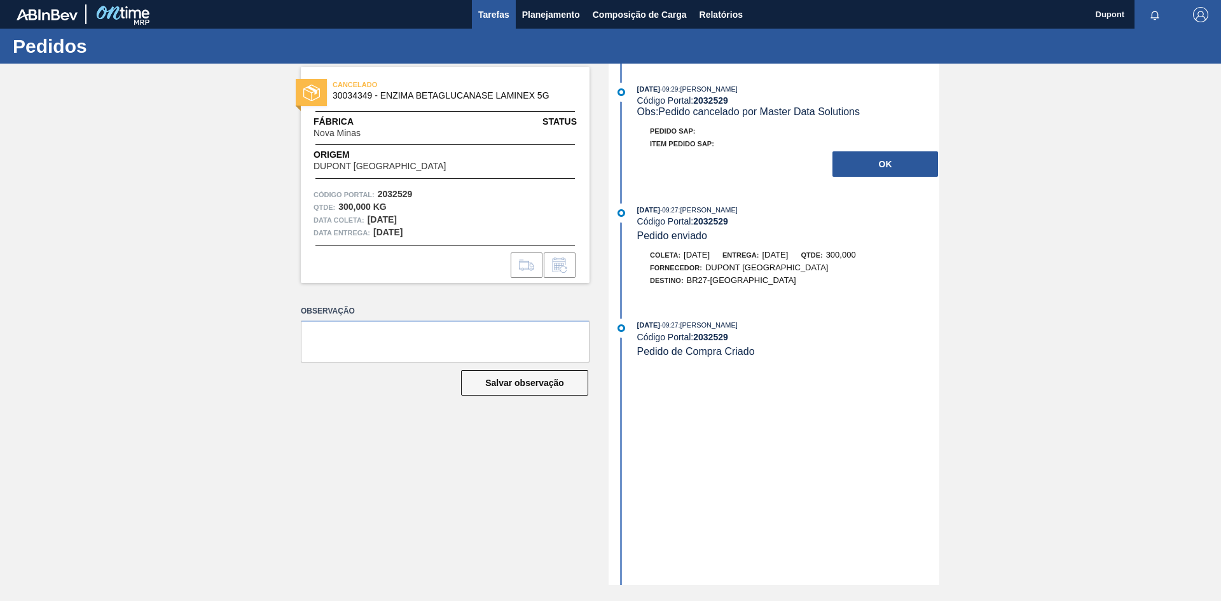
click at [490, 16] on span "Tarefas" at bounding box center [493, 14] width 31 height 15
